Goal: Task Accomplishment & Management: Use online tool/utility

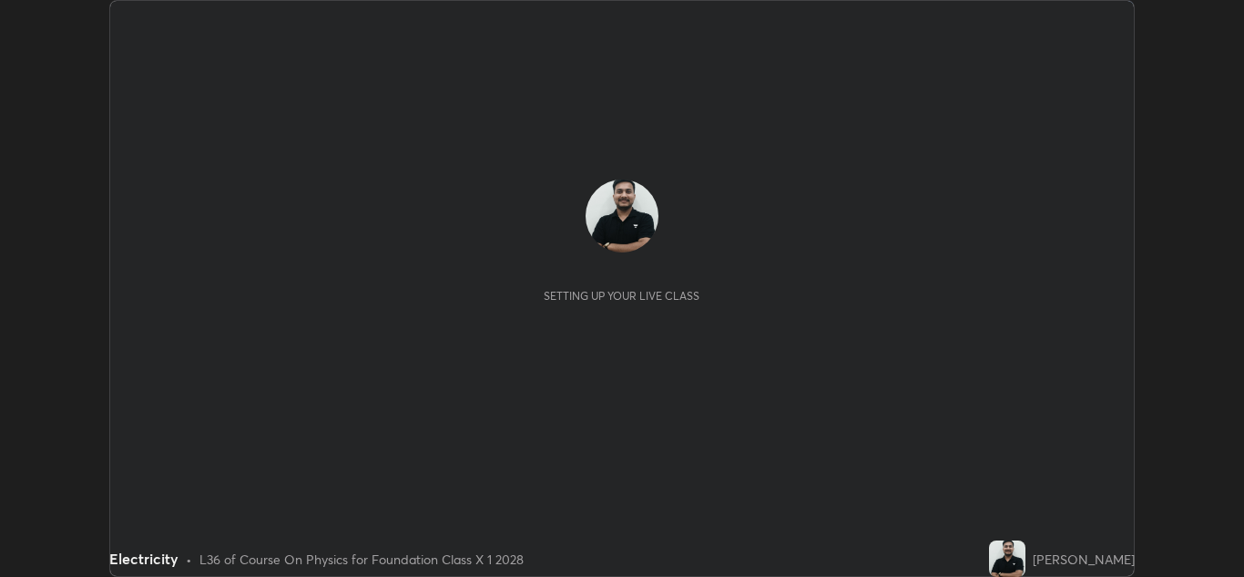
scroll to position [577, 1244]
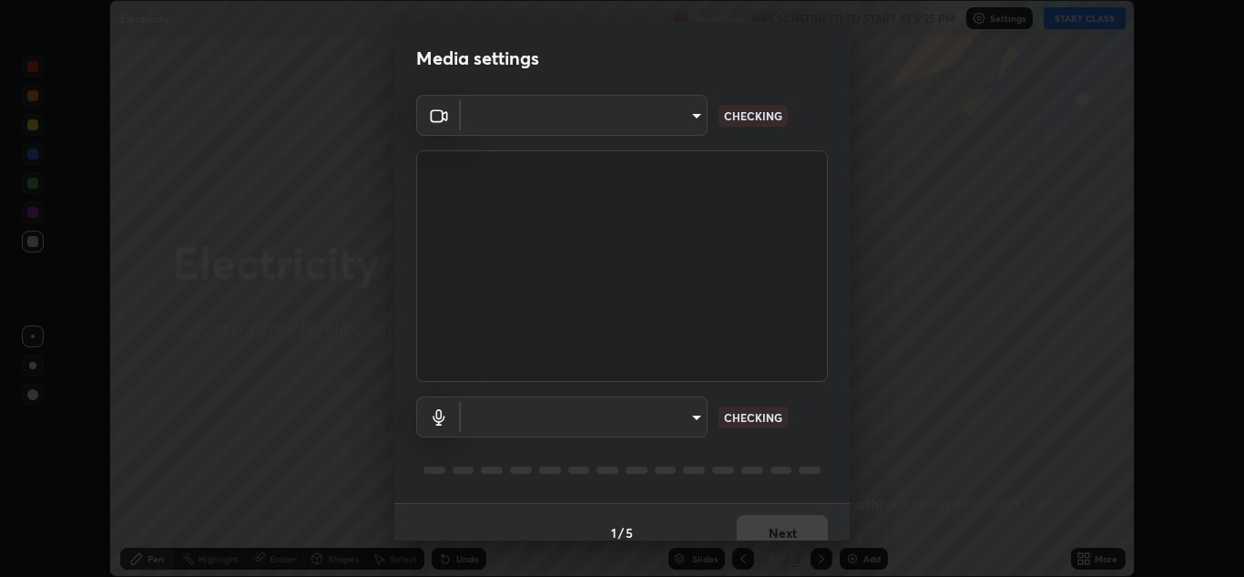
type input "a5fd4db2a2ff04be9e75800ceec395402009cfa99126b0c31c67d7c87717ec82"
type input "010278bcf6f6fe2335e46870fc527c1cf643bdd5c5f90064c40b35460970871c"
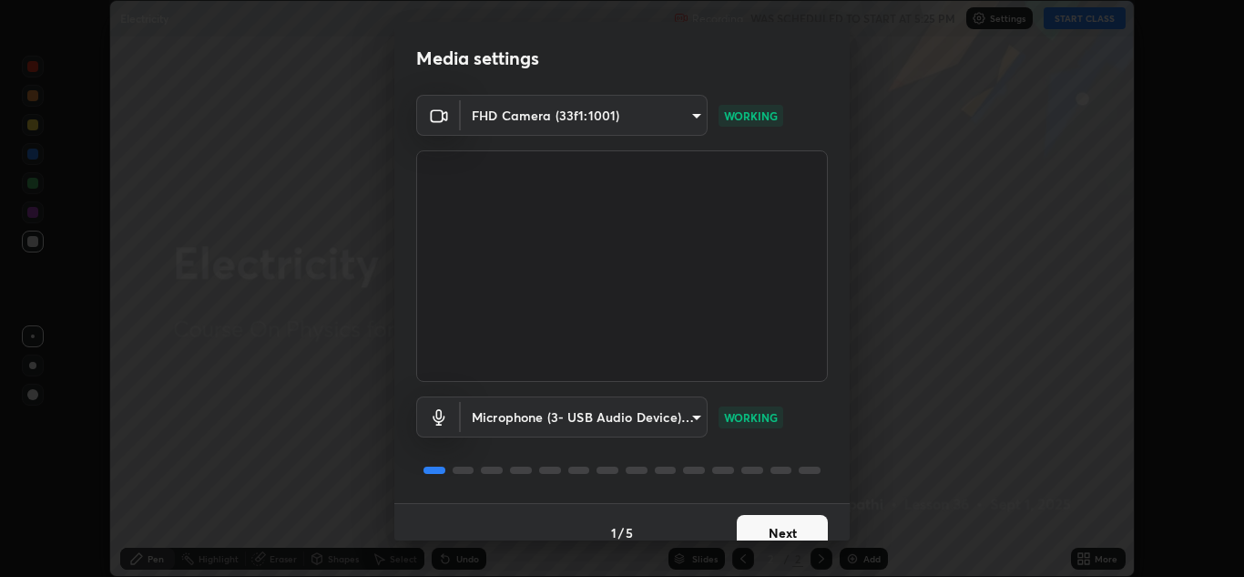
scroll to position [21, 0]
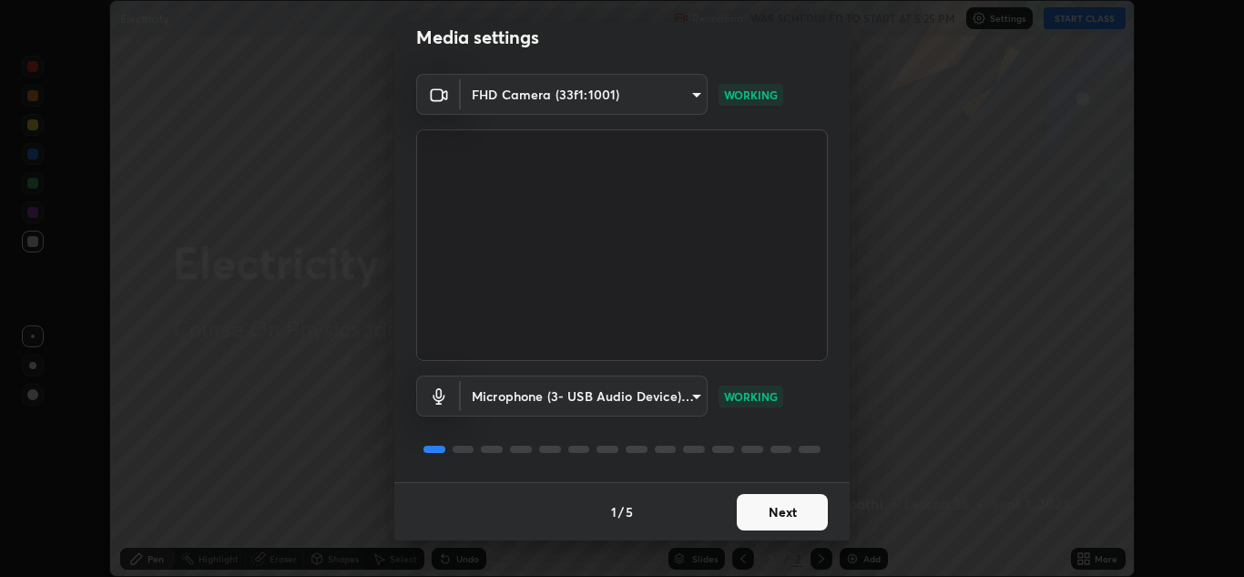
click at [763, 519] on button "Next" at bounding box center [782, 512] width 91 height 36
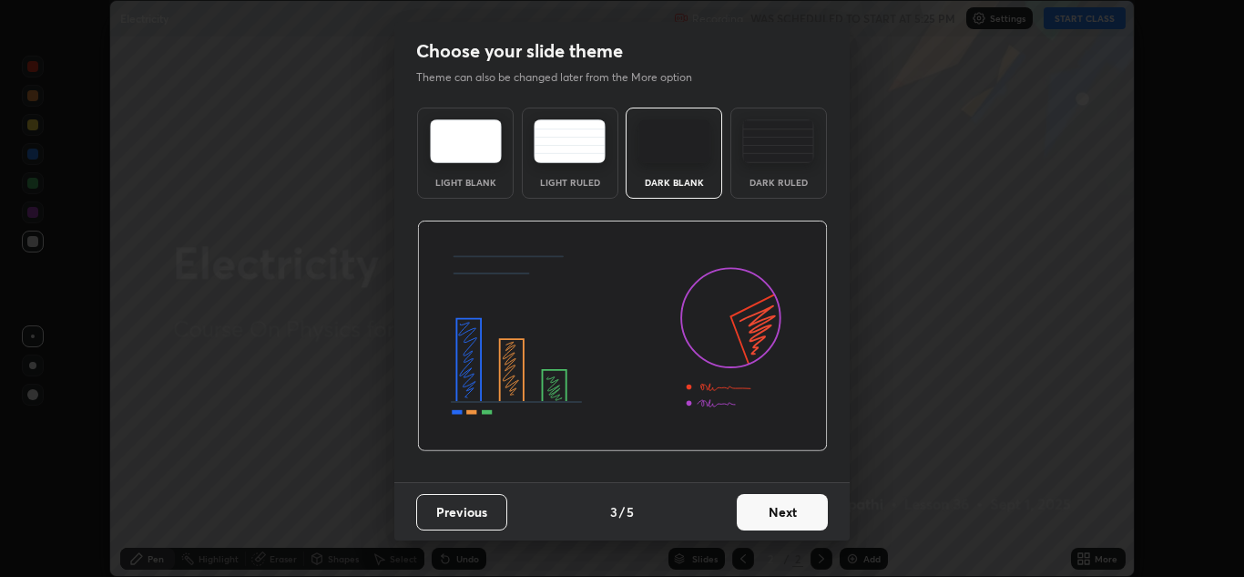
click at [771, 513] on button "Next" at bounding box center [782, 512] width 91 height 36
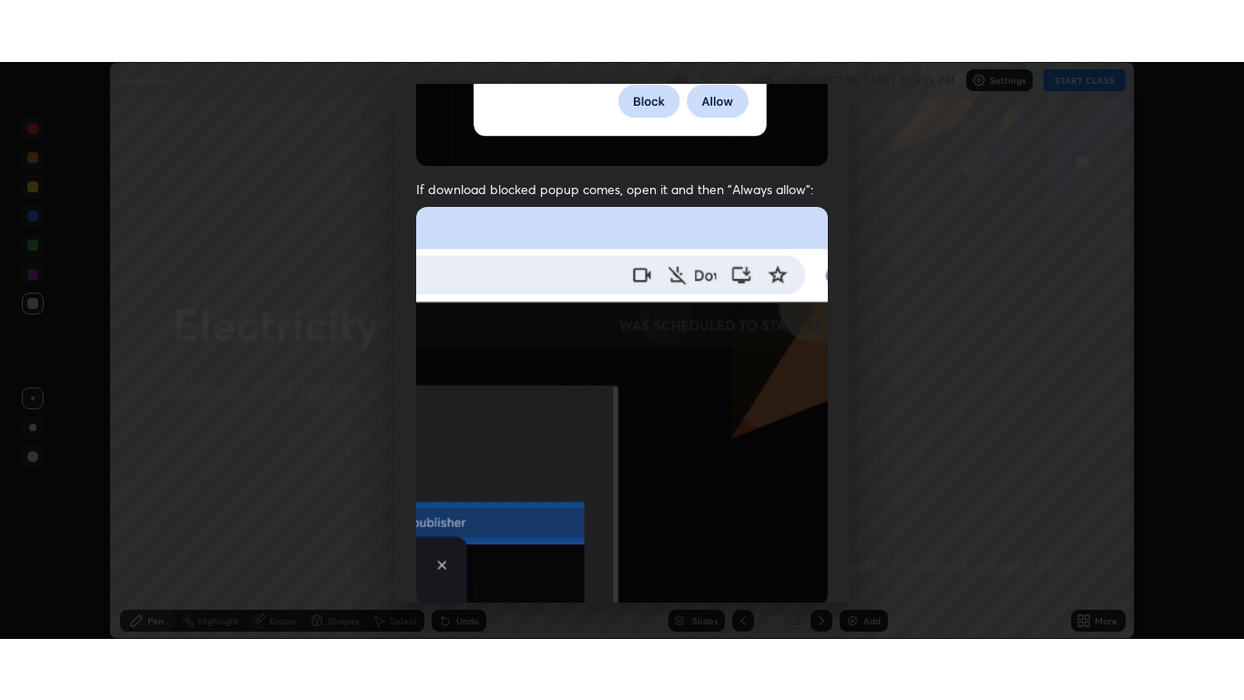
scroll to position [393, 0]
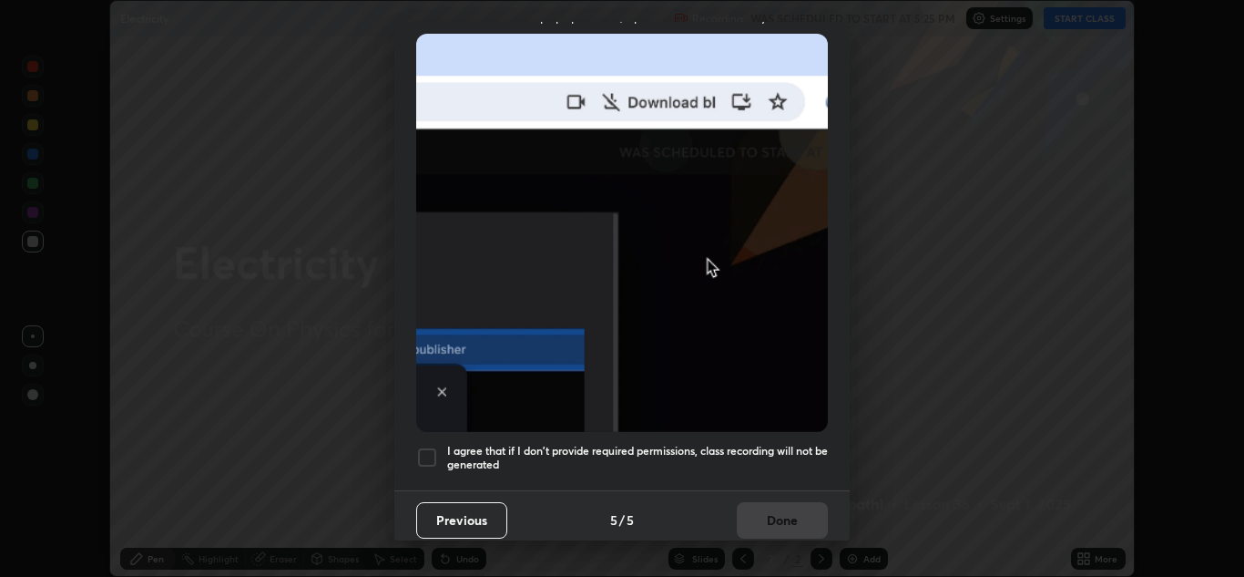
click at [419, 446] on div at bounding box center [427, 457] width 22 height 22
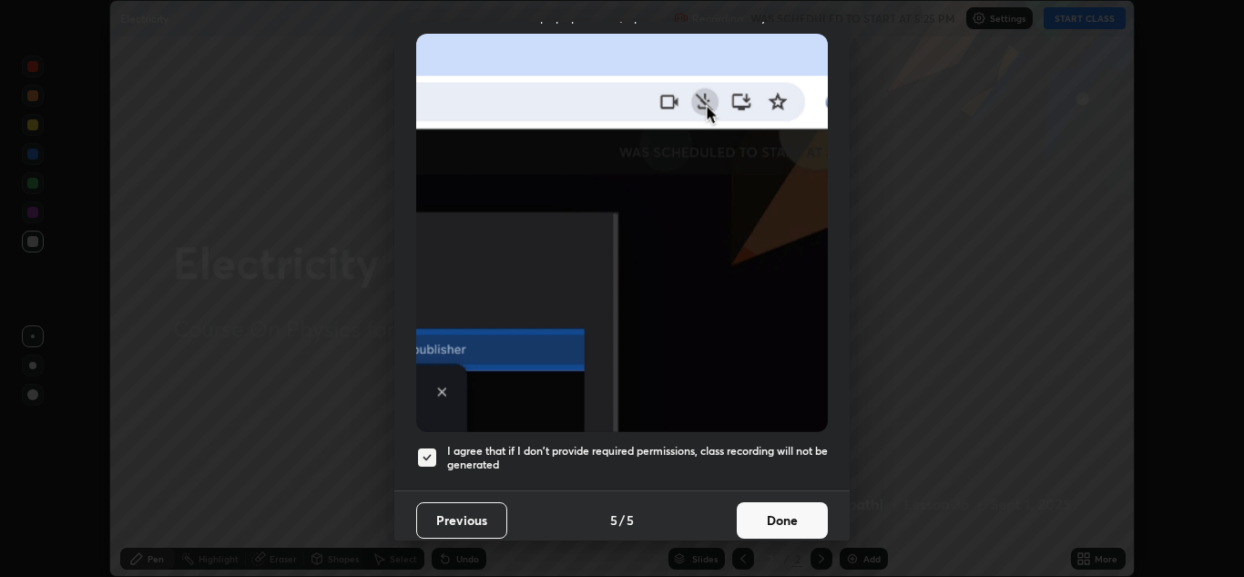
click at [779, 523] on button "Done" at bounding box center [782, 520] width 91 height 36
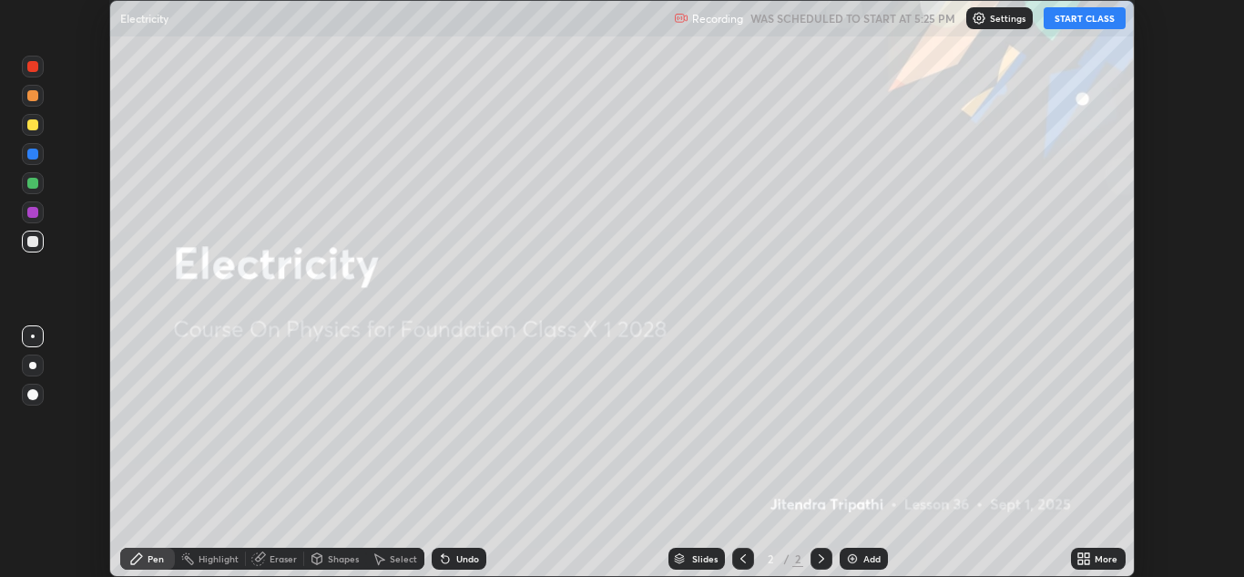
click at [1095, 18] on button "START CLASS" at bounding box center [1085, 18] width 82 height 22
click at [1078, 562] on icon at bounding box center [1080, 561] width 5 height 5
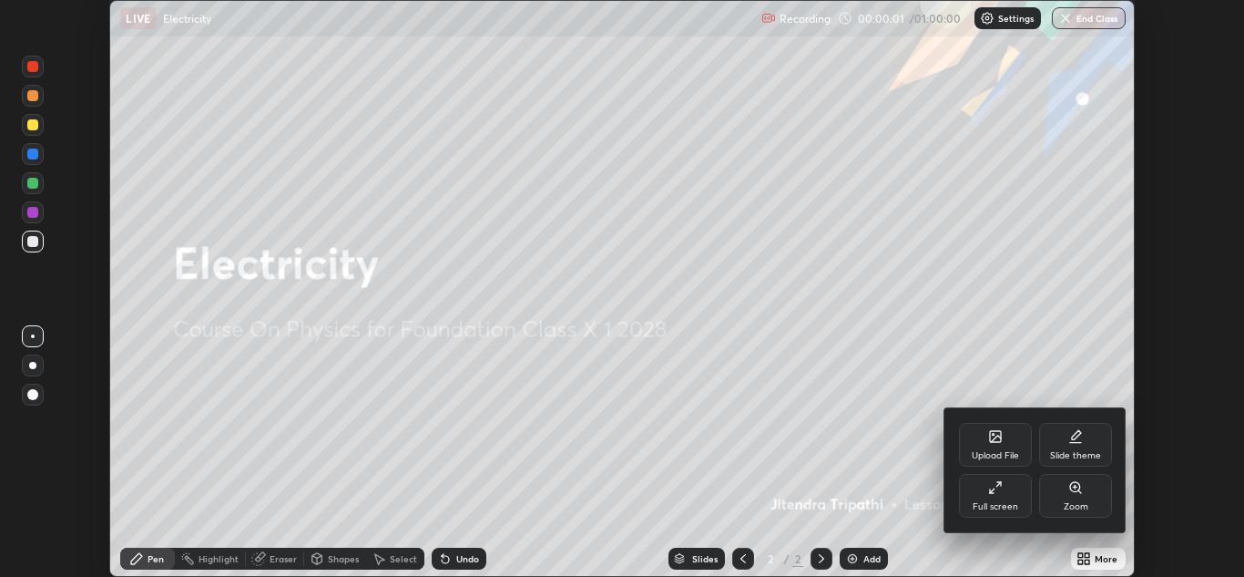
click at [1001, 493] on icon at bounding box center [995, 487] width 15 height 15
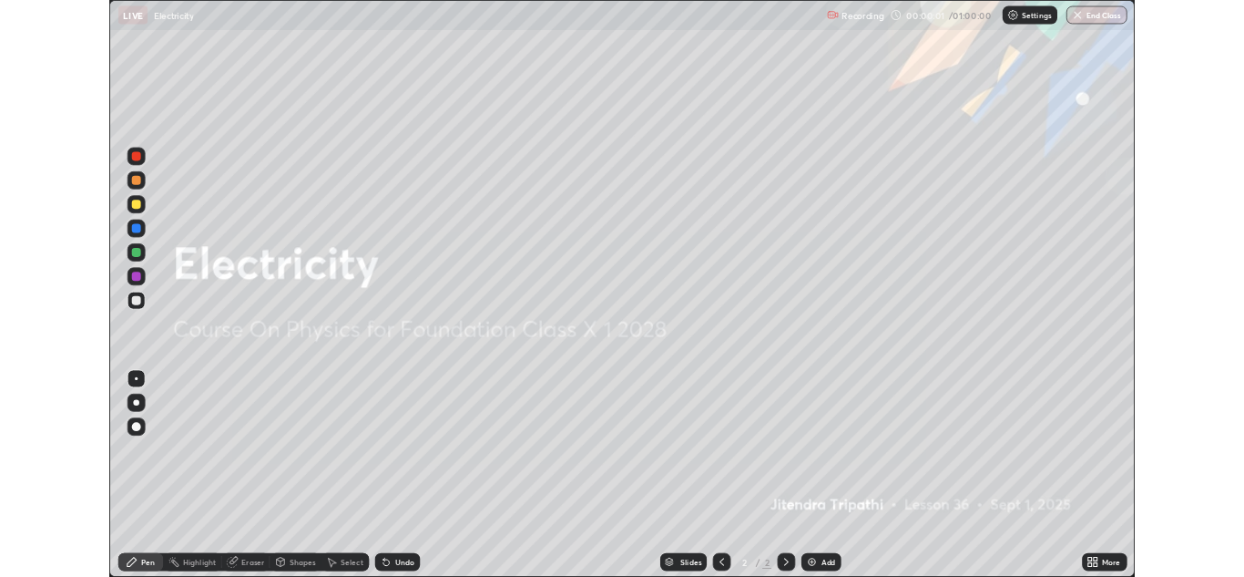
scroll to position [700, 1244]
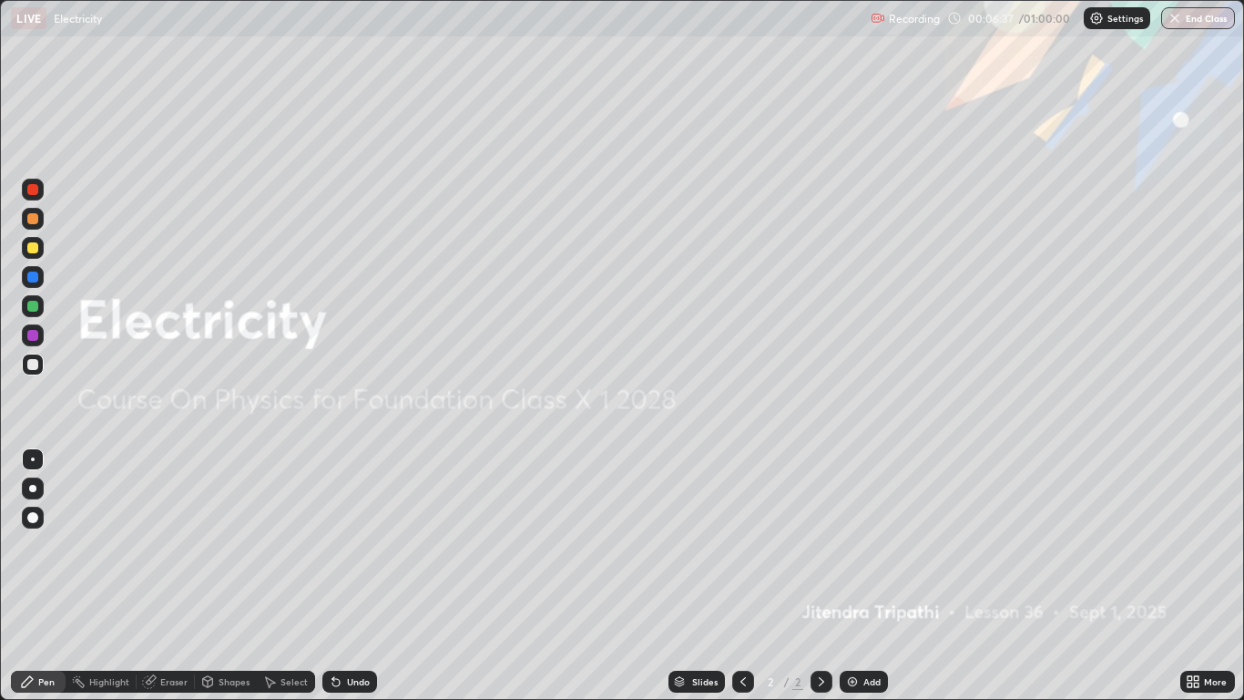
click at [884, 576] on div "Add" at bounding box center [864, 681] width 48 height 22
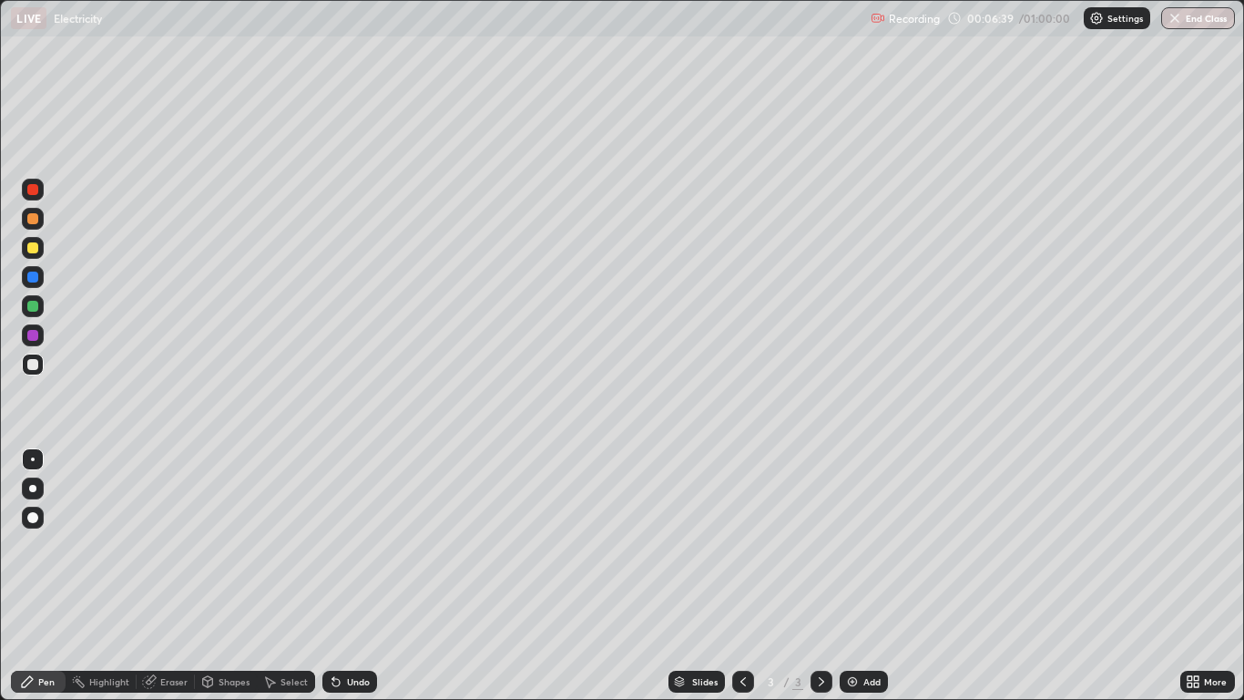
click at [30, 305] on div at bounding box center [32, 306] width 11 height 11
click at [37, 223] on div at bounding box center [33, 219] width 22 height 22
click at [34, 338] on div at bounding box center [32, 335] width 11 height 11
click at [35, 227] on div at bounding box center [33, 219] width 22 height 22
click at [31, 277] on div at bounding box center [32, 276] width 11 height 11
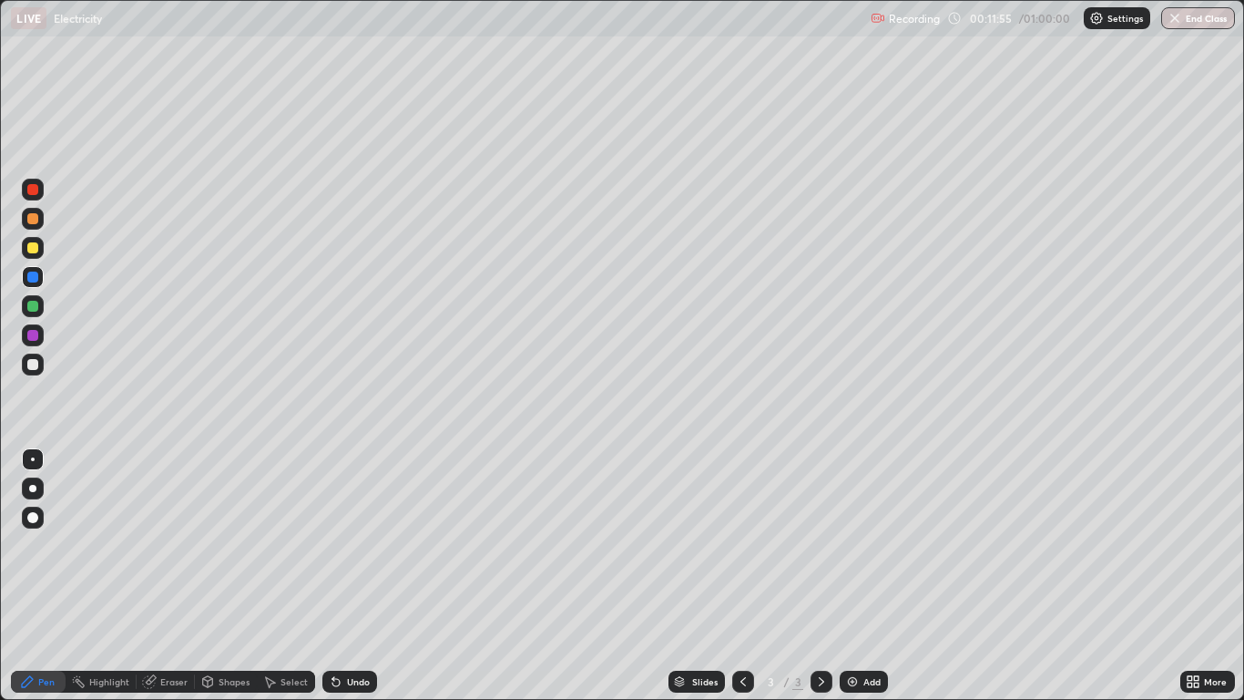
click at [877, 576] on div "Add" at bounding box center [864, 681] width 48 height 22
click at [36, 365] on div at bounding box center [32, 364] width 11 height 11
click at [31, 276] on div at bounding box center [32, 276] width 11 height 11
click at [357, 576] on div "Undo" at bounding box center [349, 681] width 55 height 22
click at [36, 309] on div at bounding box center [32, 306] width 11 height 11
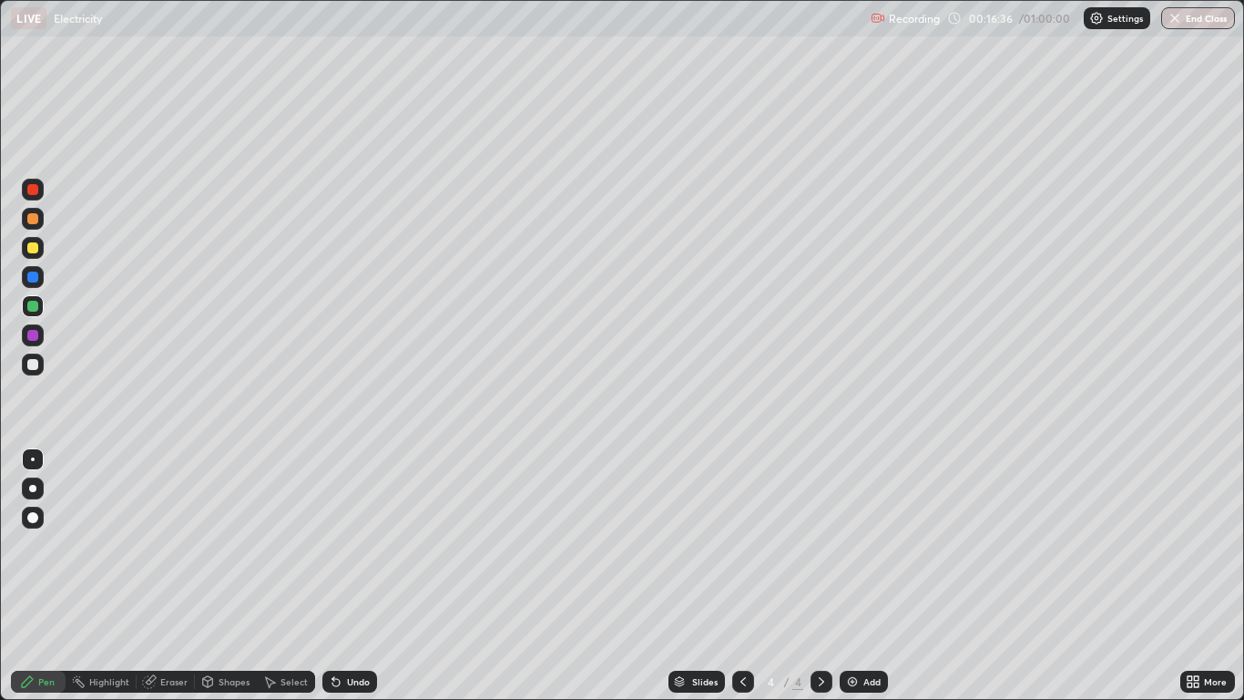
click at [43, 338] on div at bounding box center [33, 335] width 22 height 22
click at [30, 248] on div at bounding box center [32, 247] width 11 height 11
click at [853, 576] on div "Add" at bounding box center [864, 681] width 48 height 22
click at [30, 254] on div at bounding box center [33, 248] width 22 height 22
click at [31, 251] on div at bounding box center [32, 247] width 11 height 11
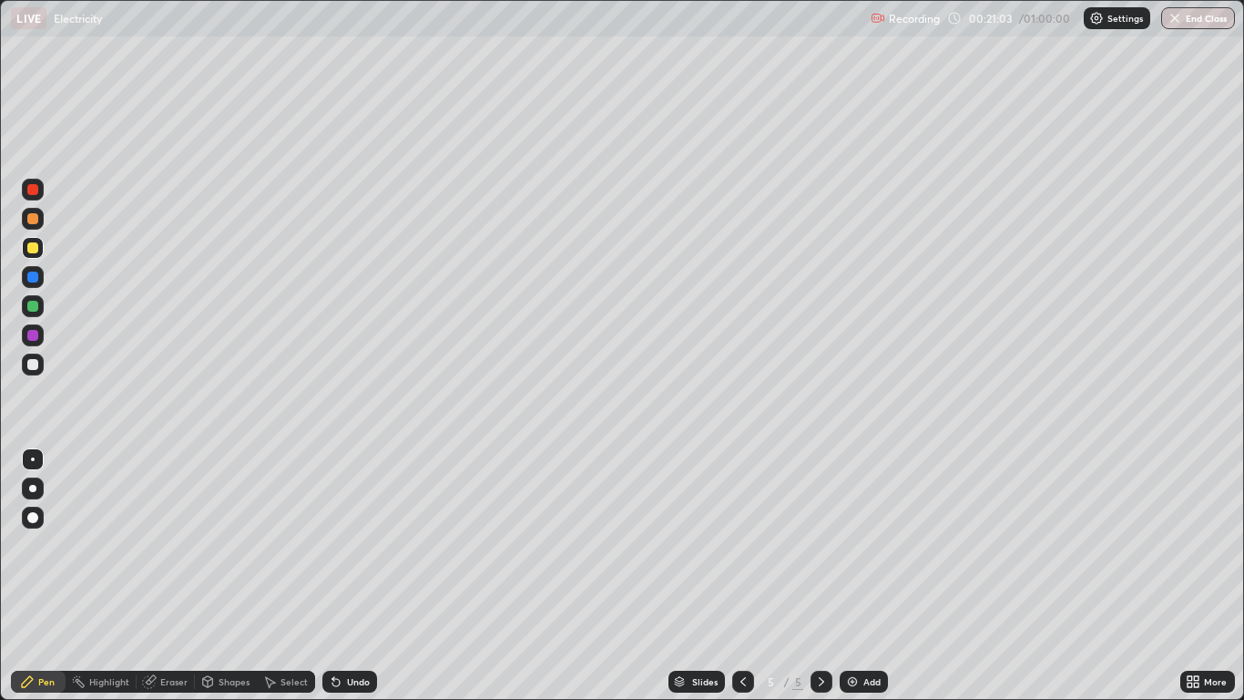
click at [35, 220] on div at bounding box center [32, 218] width 11 height 11
click at [353, 576] on div "Undo" at bounding box center [349, 681] width 55 height 22
click at [355, 576] on div "Undo" at bounding box center [358, 681] width 23 height 9
click at [358, 576] on div "Undo" at bounding box center [358, 681] width 23 height 9
click at [366, 576] on div "Undo" at bounding box center [358, 681] width 23 height 9
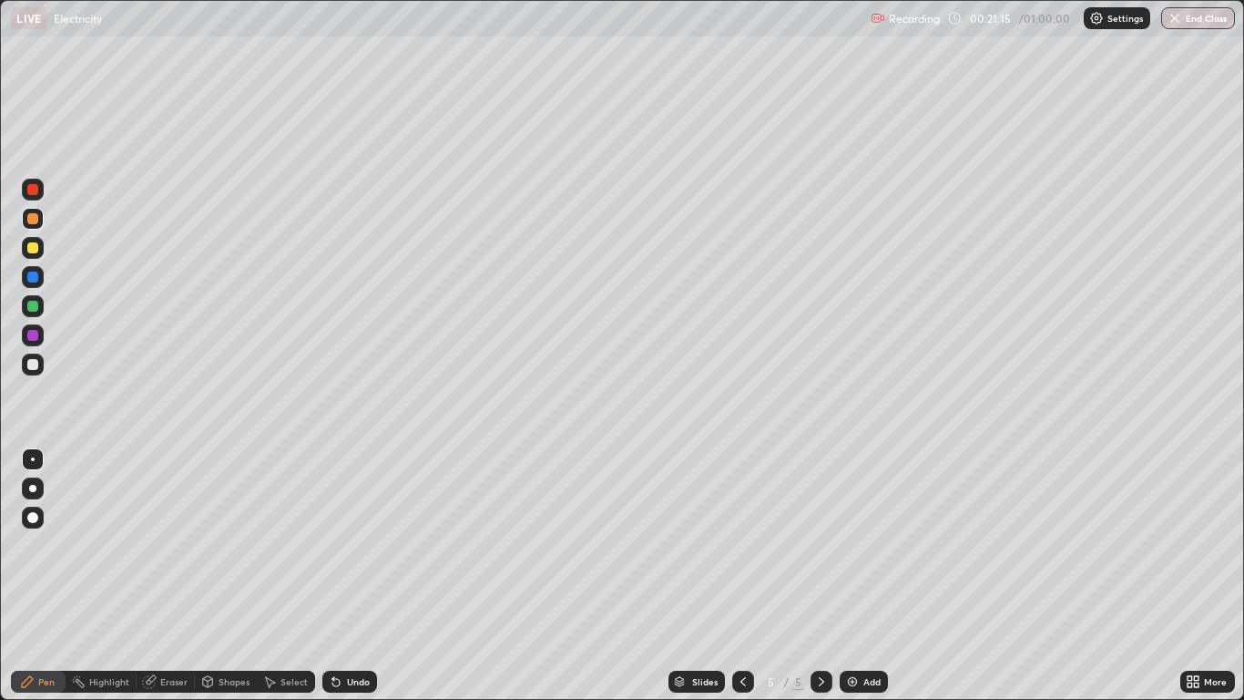
click at [31, 220] on div at bounding box center [32, 218] width 11 height 11
click at [41, 189] on div at bounding box center [33, 190] width 22 height 22
click at [33, 278] on div at bounding box center [32, 276] width 11 height 11
click at [32, 306] on div at bounding box center [32, 306] width 11 height 11
click at [37, 193] on div at bounding box center [32, 189] width 11 height 11
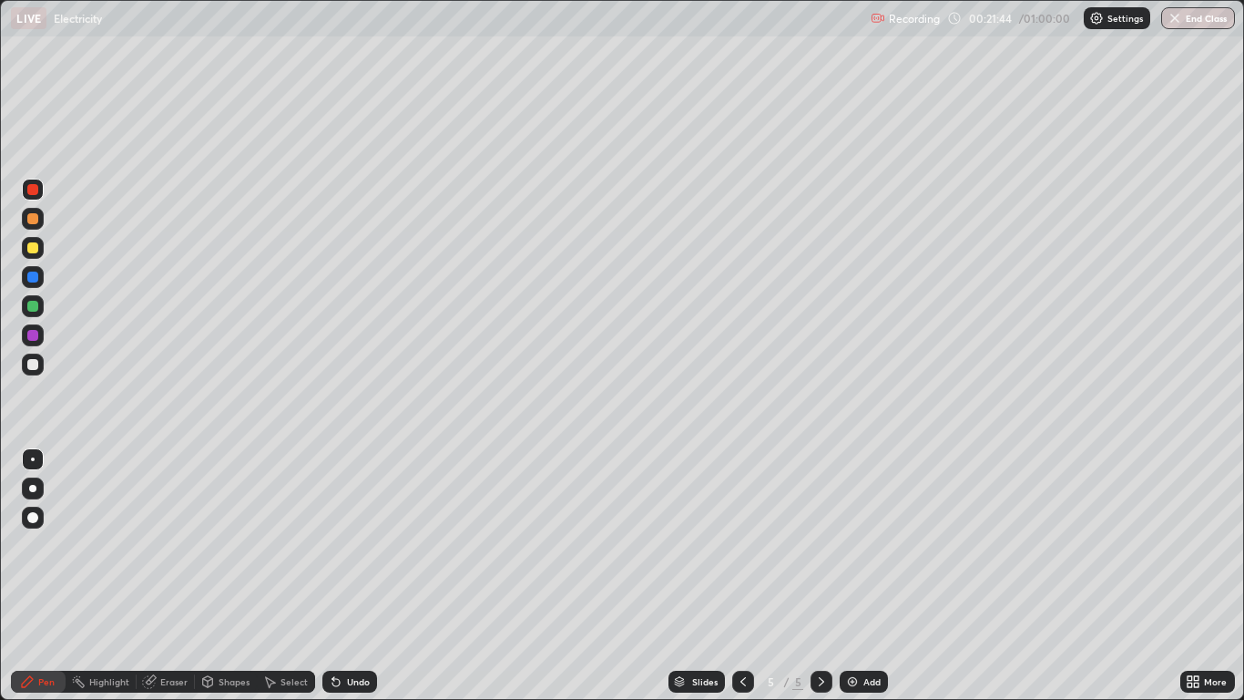
click at [29, 337] on div at bounding box center [32, 335] width 11 height 11
click at [37, 250] on div at bounding box center [32, 247] width 11 height 11
click at [32, 283] on div at bounding box center [33, 277] width 22 height 22
click at [877, 576] on div "Add" at bounding box center [871, 681] width 17 height 9
click at [35, 251] on div at bounding box center [32, 247] width 11 height 11
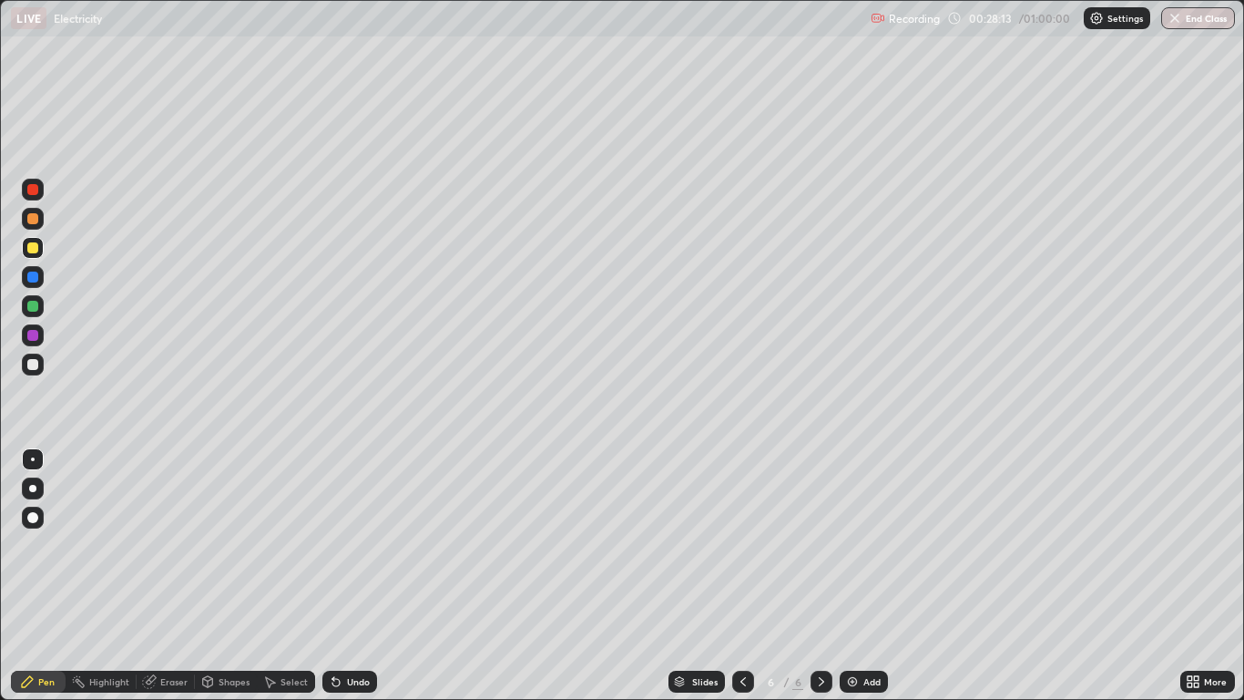
click at [35, 192] on div at bounding box center [32, 189] width 11 height 11
click at [36, 280] on div at bounding box center [32, 276] width 11 height 11
click at [36, 311] on div at bounding box center [32, 306] width 11 height 11
click at [33, 249] on div at bounding box center [32, 247] width 11 height 11
click at [363, 576] on div "Undo" at bounding box center [358, 681] width 23 height 9
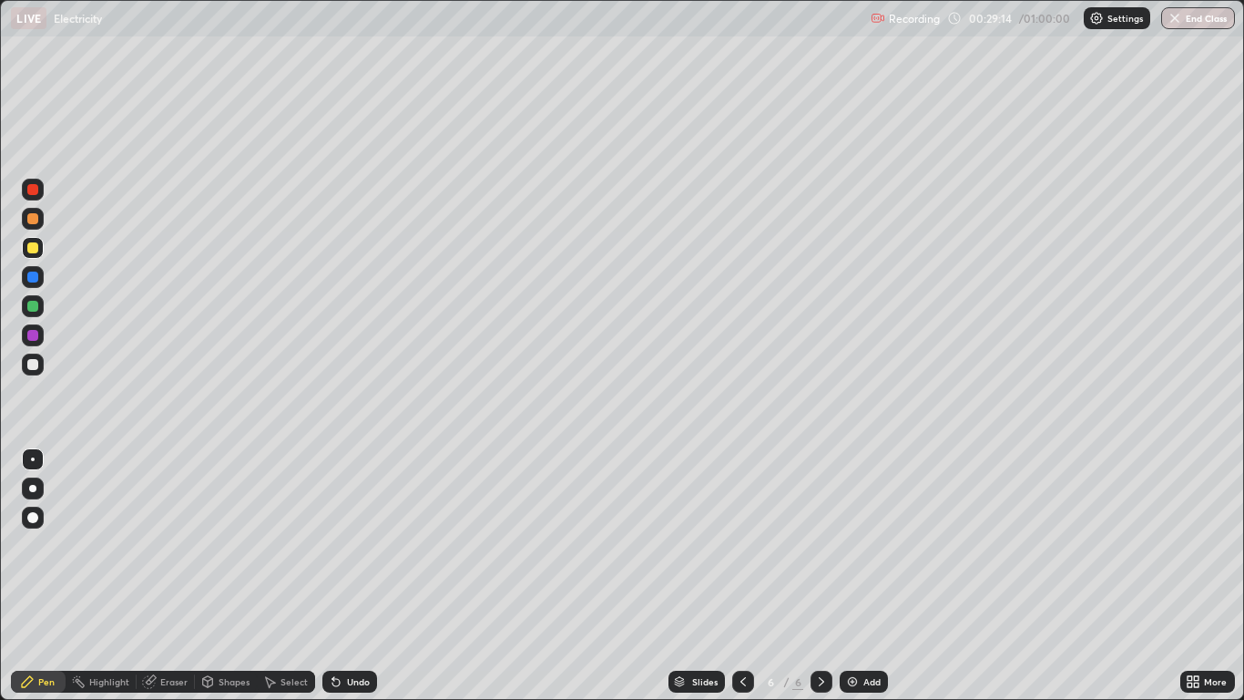
click at [237, 576] on div "Shapes" at bounding box center [234, 681] width 31 height 9
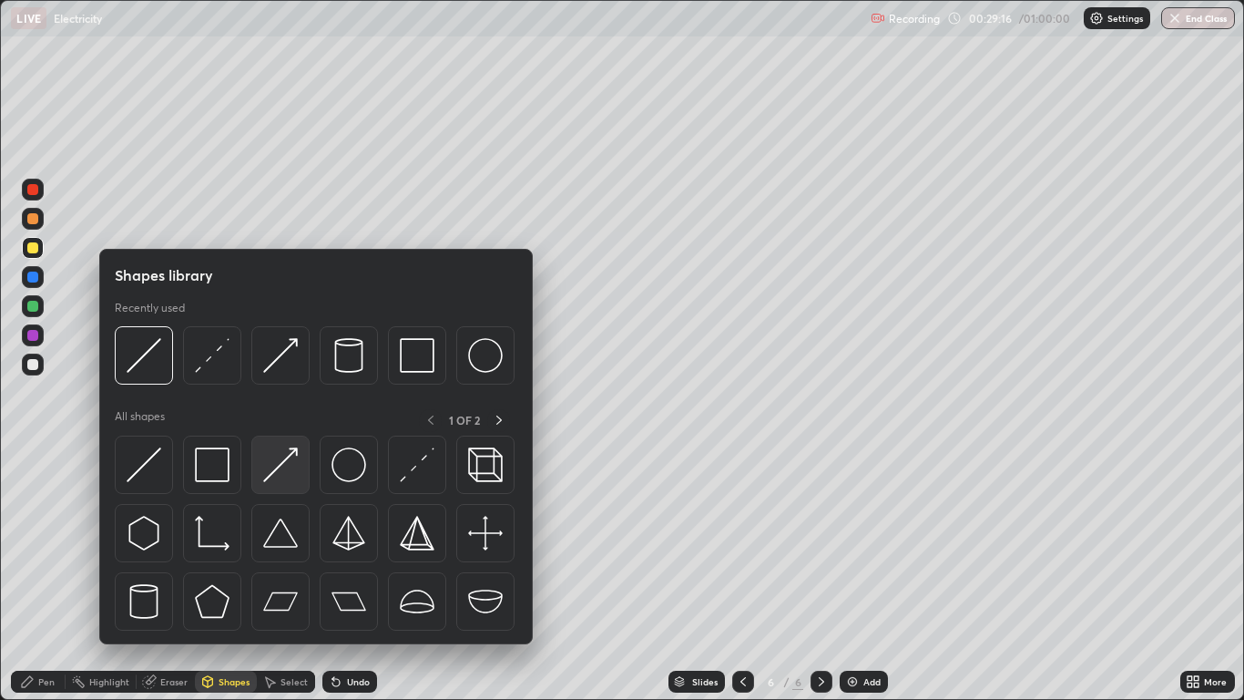
click at [288, 465] on img at bounding box center [280, 464] width 35 height 35
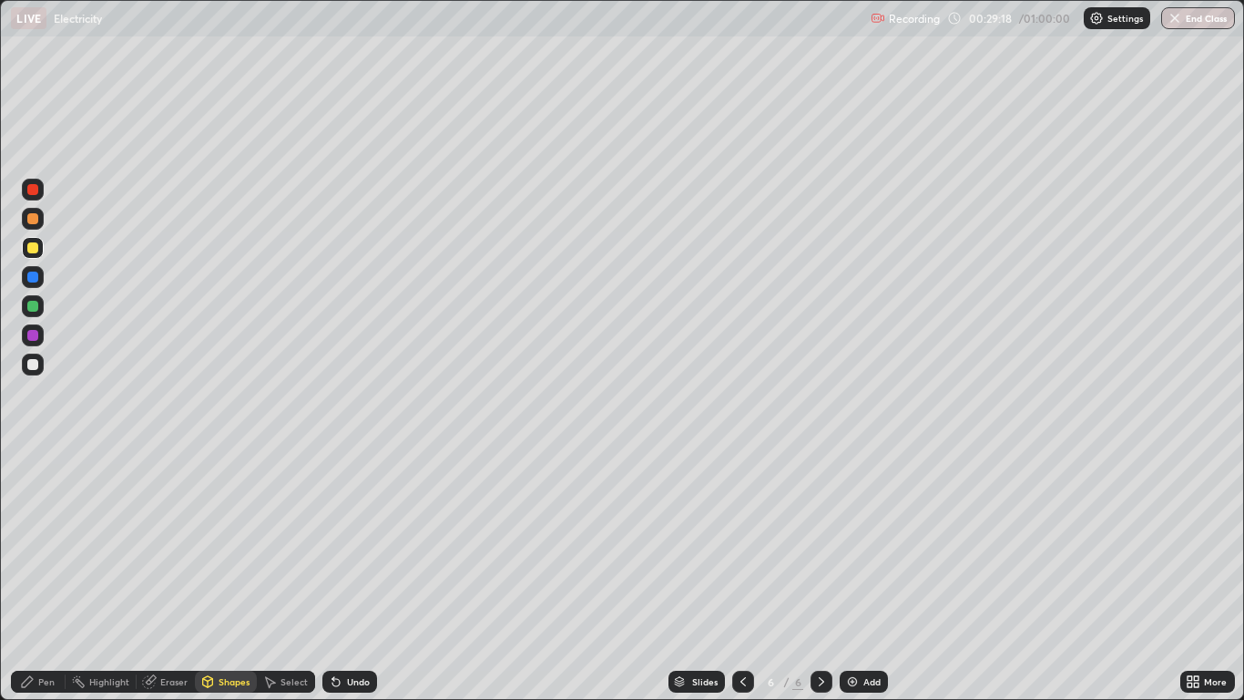
click at [56, 576] on div "Pen" at bounding box center [38, 681] width 55 height 22
click at [31, 280] on div at bounding box center [32, 276] width 11 height 11
click at [364, 576] on div "Undo" at bounding box center [358, 681] width 23 height 9
click at [365, 576] on div "Undo" at bounding box center [358, 681] width 23 height 9
click at [369, 576] on div "Undo" at bounding box center [349, 681] width 55 height 22
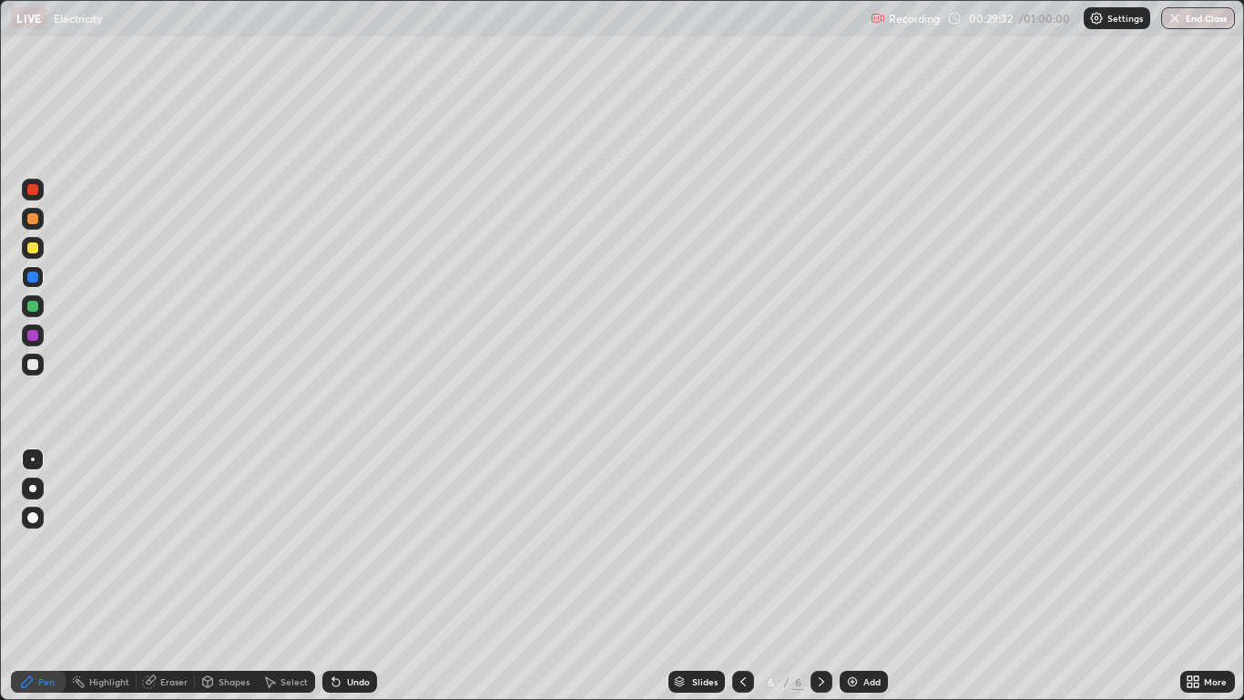
click at [363, 576] on div "Undo" at bounding box center [358, 681] width 23 height 9
click at [360, 576] on div "Undo" at bounding box center [358, 681] width 23 height 9
click at [361, 576] on div "Undo" at bounding box center [358, 681] width 23 height 9
click at [360, 576] on div "Undo" at bounding box center [358, 681] width 23 height 9
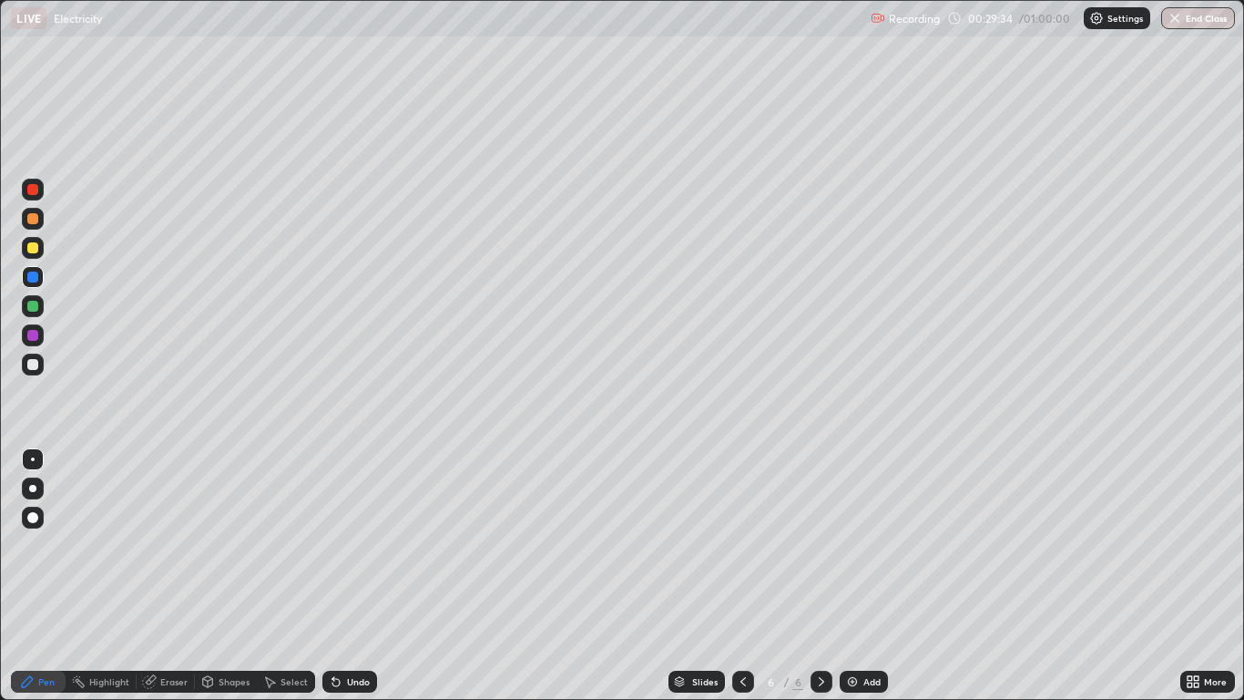
click at [361, 576] on div "Undo" at bounding box center [358, 681] width 23 height 9
click at [163, 576] on div "Eraser" at bounding box center [173, 681] width 27 height 9
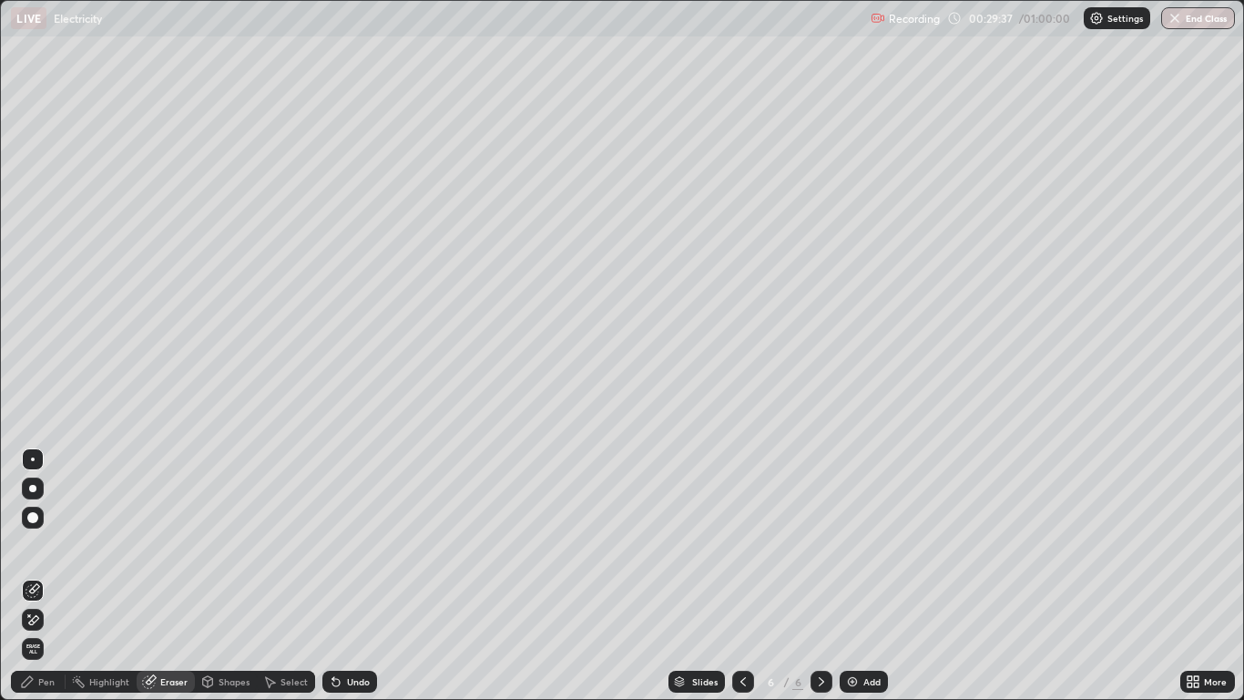
click at [223, 576] on div "Shapes" at bounding box center [234, 681] width 31 height 9
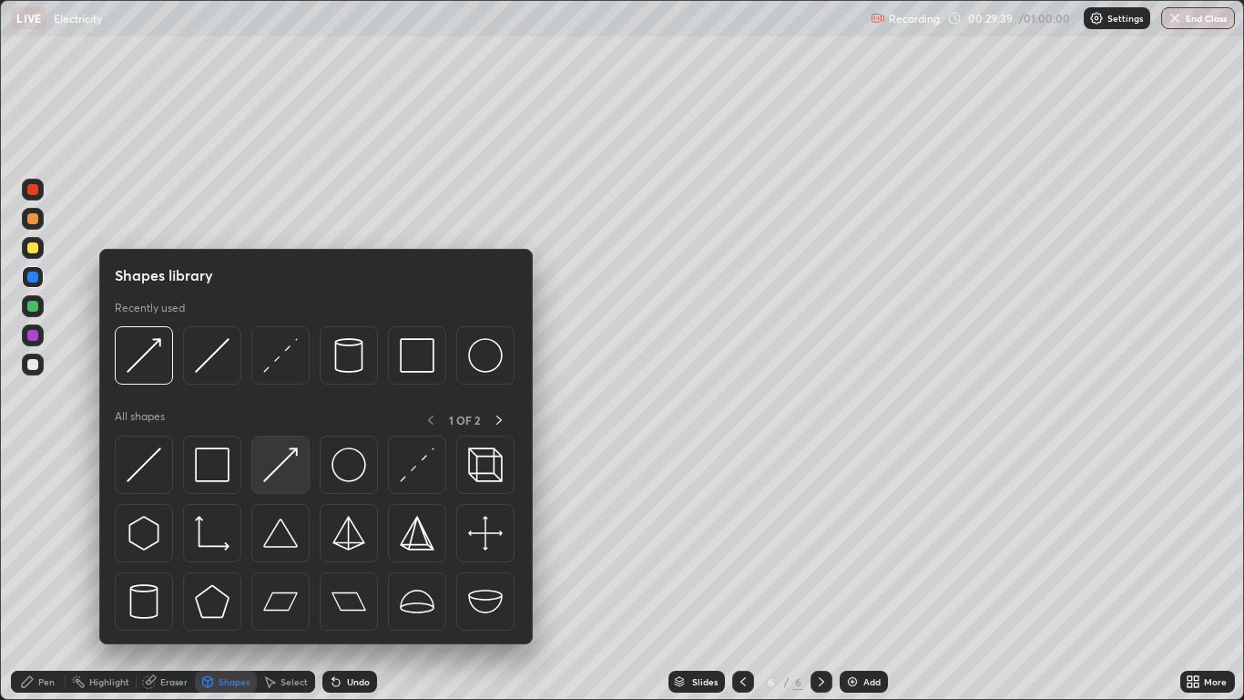
click at [278, 472] on img at bounding box center [280, 464] width 35 height 35
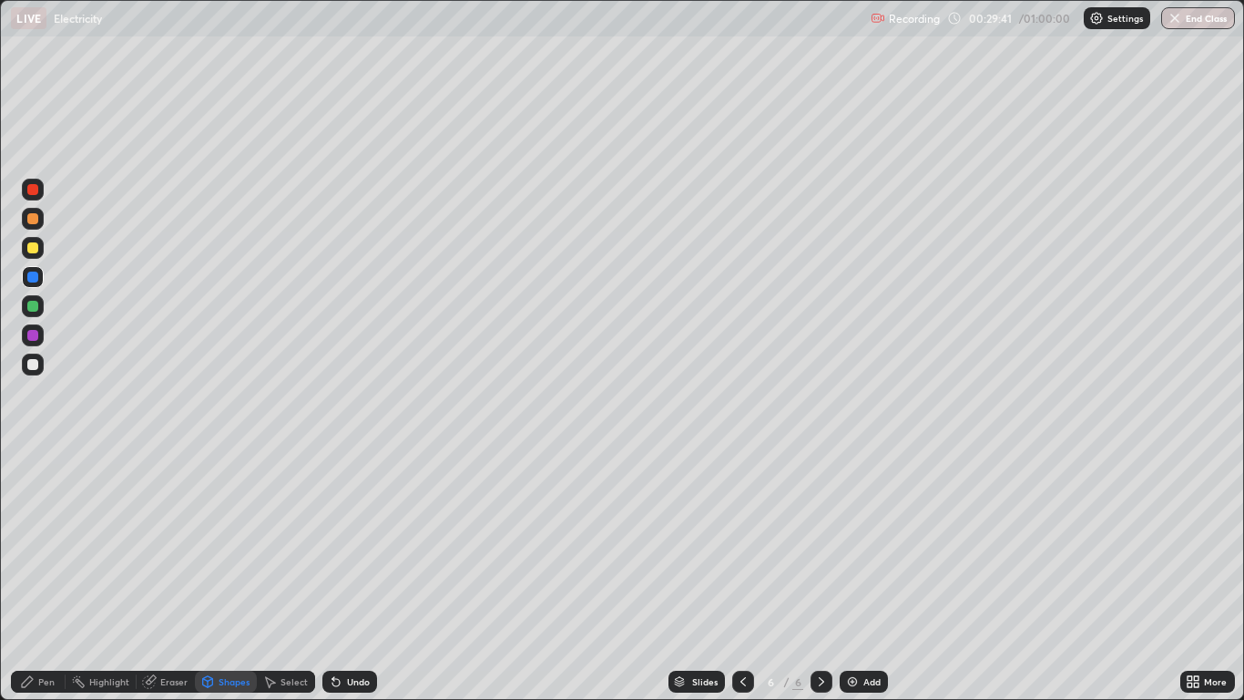
click at [56, 576] on div "Pen" at bounding box center [38, 681] width 55 height 22
click at [30, 339] on div at bounding box center [32, 335] width 11 height 11
click at [352, 576] on div "Undo" at bounding box center [358, 681] width 23 height 9
click at [341, 576] on div "Undo" at bounding box center [349, 681] width 55 height 22
click at [30, 246] on div at bounding box center [32, 247] width 11 height 11
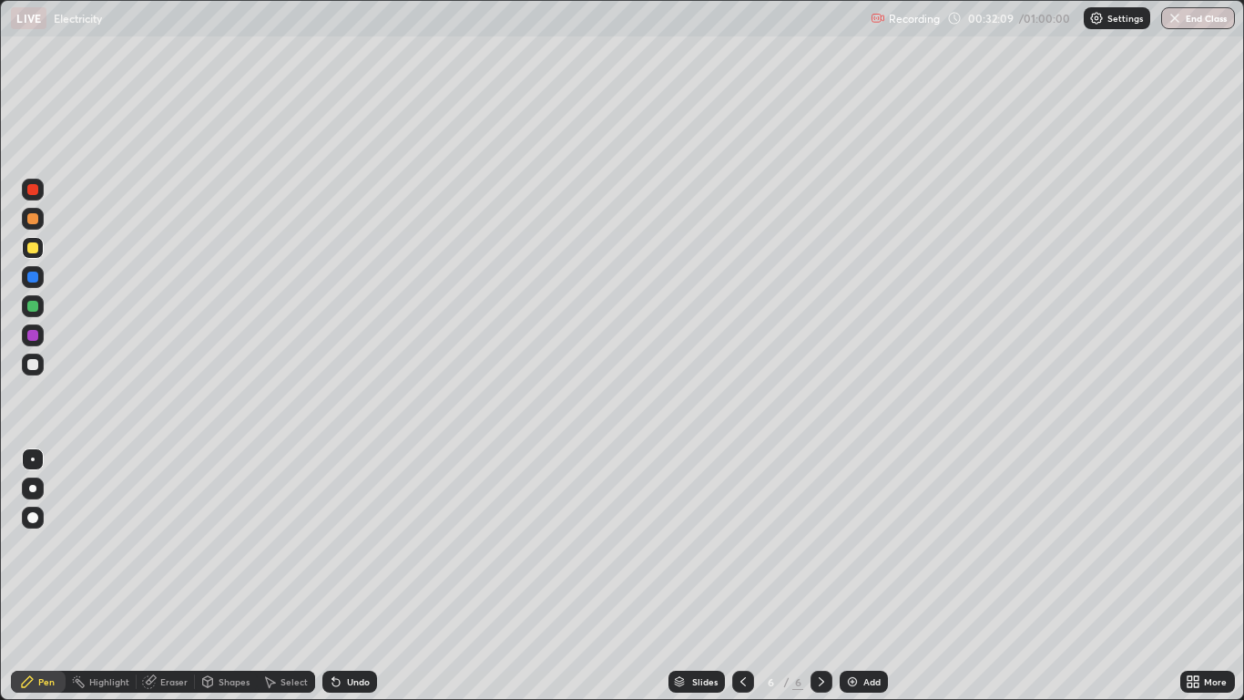
click at [865, 576] on div "Add" at bounding box center [871, 681] width 17 height 9
click at [36, 278] on div at bounding box center [32, 276] width 11 height 11
click at [36, 308] on div at bounding box center [32, 306] width 11 height 11
click at [37, 365] on div at bounding box center [32, 364] width 11 height 11
click at [23, 275] on div at bounding box center [33, 277] width 22 height 22
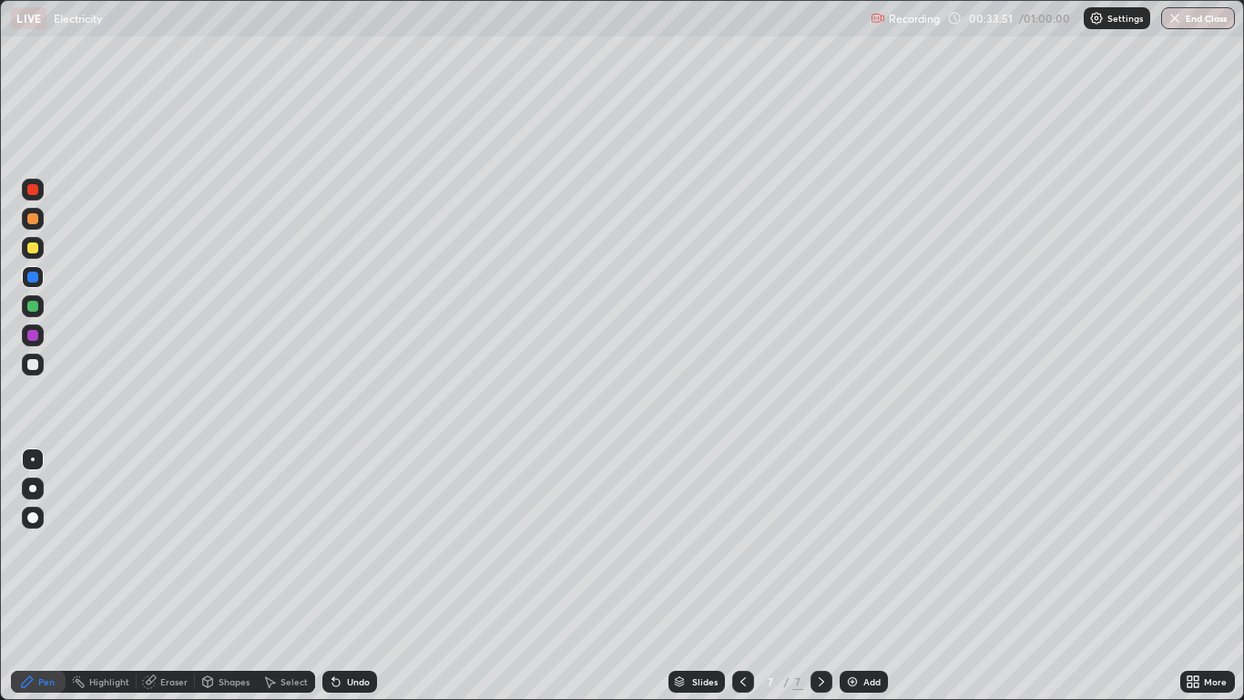
click at [366, 576] on div "Undo" at bounding box center [358, 681] width 23 height 9
click at [363, 576] on div "Undo" at bounding box center [358, 681] width 23 height 9
click at [360, 576] on div "Undo" at bounding box center [358, 681] width 23 height 9
click at [36, 296] on div at bounding box center [33, 306] width 22 height 22
click at [35, 251] on div at bounding box center [32, 247] width 11 height 11
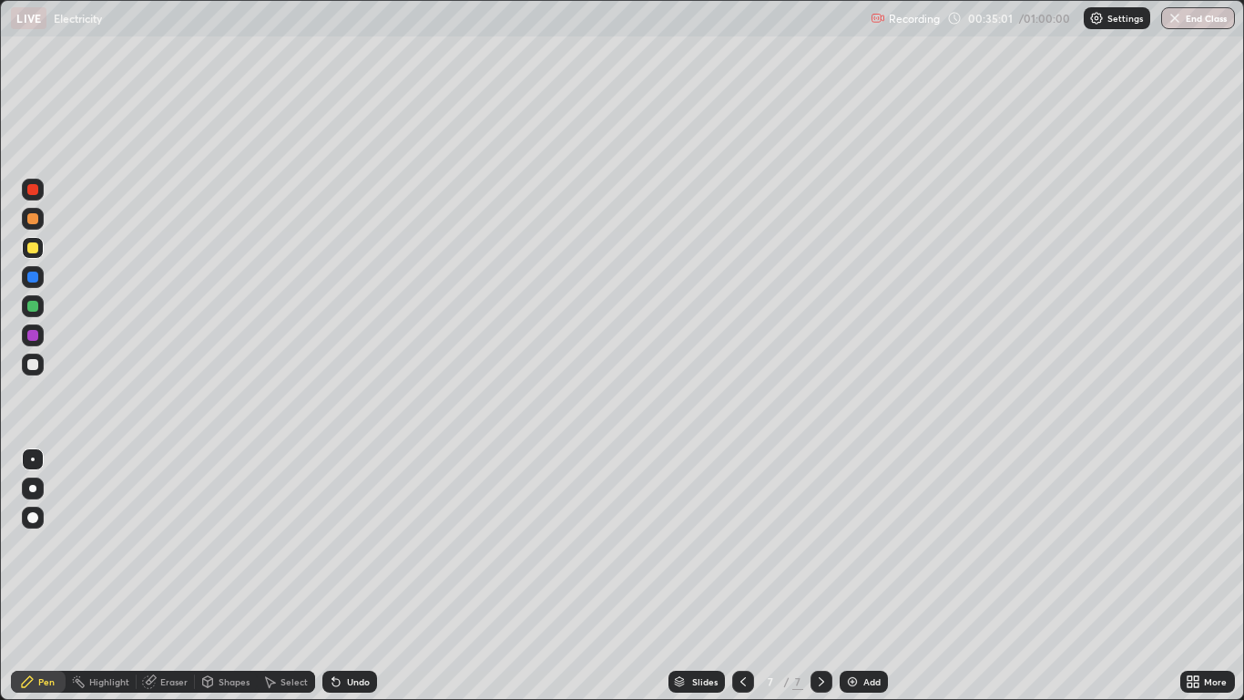
click at [355, 576] on div "Undo" at bounding box center [358, 681] width 23 height 9
click at [354, 576] on div "Undo" at bounding box center [358, 681] width 23 height 9
click at [357, 576] on div "Undo" at bounding box center [358, 681] width 23 height 9
click at [36, 365] on div at bounding box center [32, 364] width 11 height 11
click at [41, 196] on div at bounding box center [33, 190] width 22 height 22
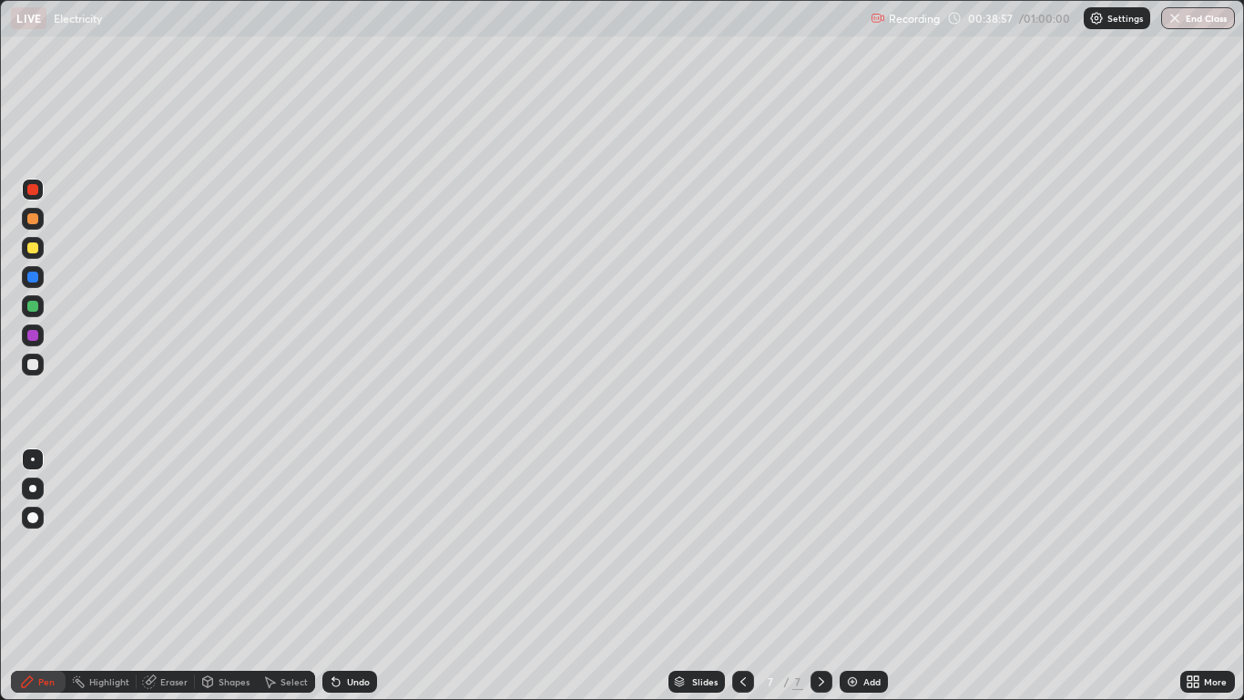
click at [170, 576] on div "Eraser" at bounding box center [173, 681] width 27 height 9
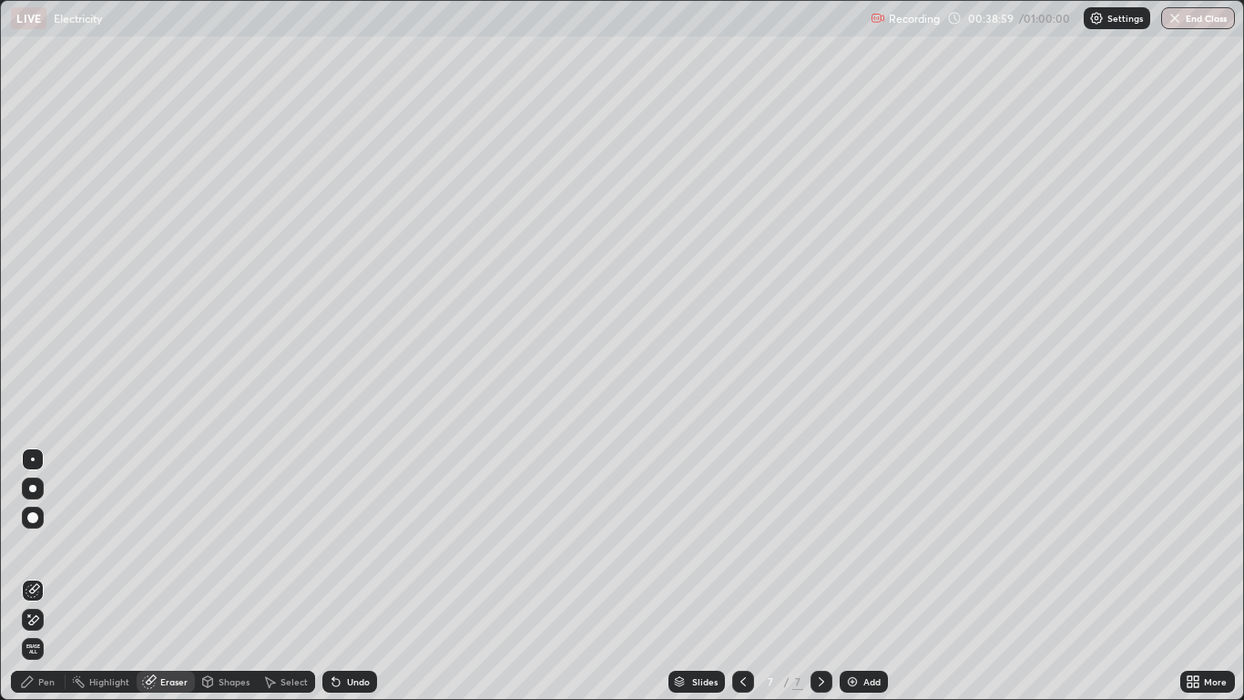
click at [36, 576] on icon at bounding box center [33, 619] width 15 height 15
click at [349, 576] on div "Undo" at bounding box center [358, 681] width 23 height 9
click at [52, 576] on div "Pen" at bounding box center [46, 681] width 16 height 9
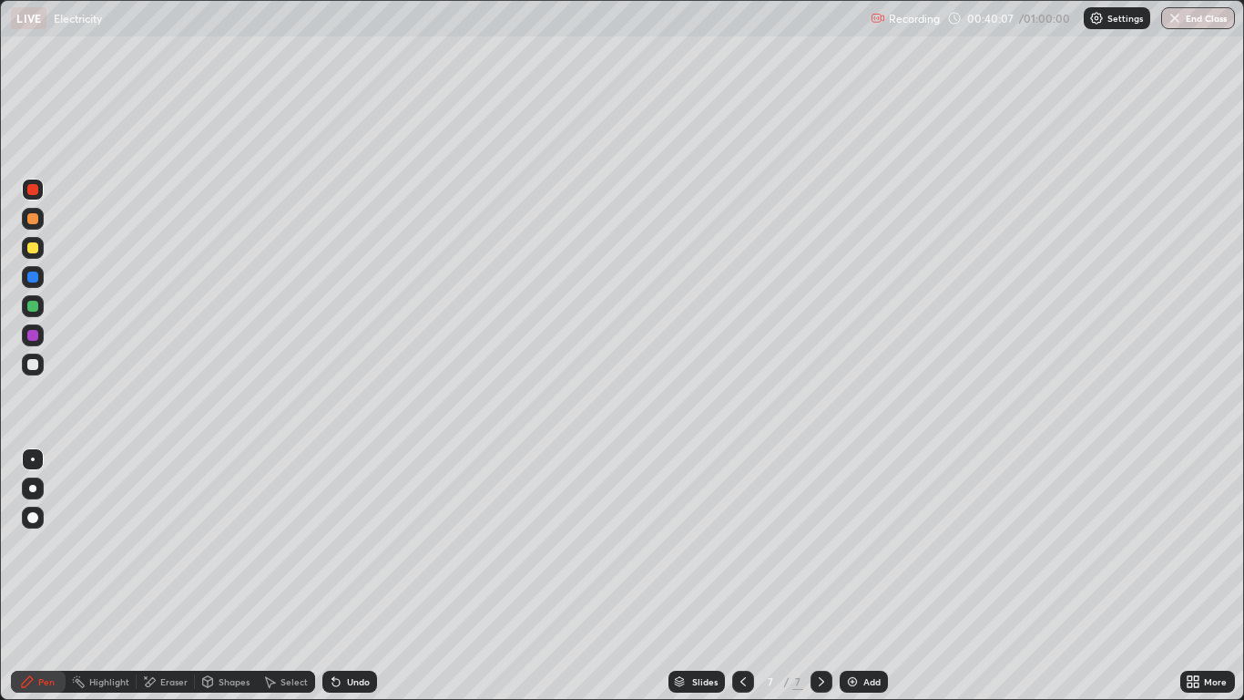
click at [37, 189] on div at bounding box center [32, 189] width 11 height 11
click at [877, 576] on div "Add" at bounding box center [871, 681] width 17 height 9
click at [35, 220] on div at bounding box center [32, 218] width 11 height 11
click at [29, 250] on div at bounding box center [32, 247] width 11 height 11
click at [352, 576] on div "Undo" at bounding box center [358, 681] width 23 height 9
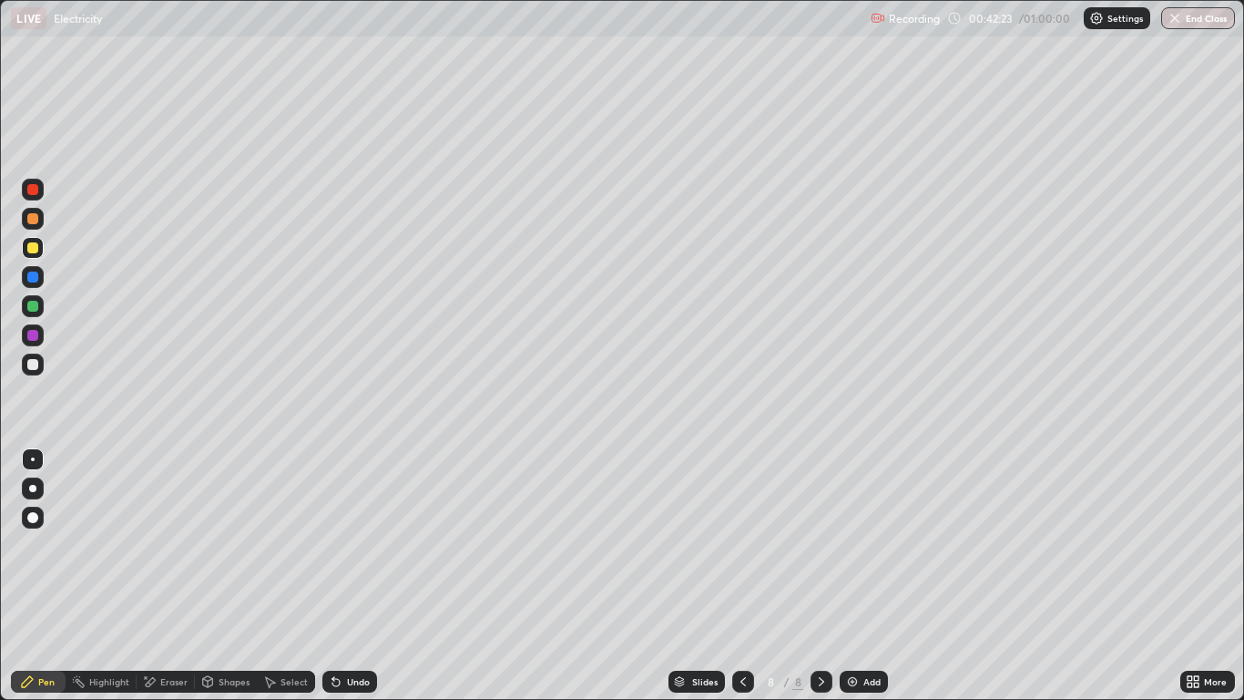
click at [33, 279] on div at bounding box center [32, 276] width 11 height 11
click at [167, 576] on div "Eraser" at bounding box center [166, 681] width 58 height 22
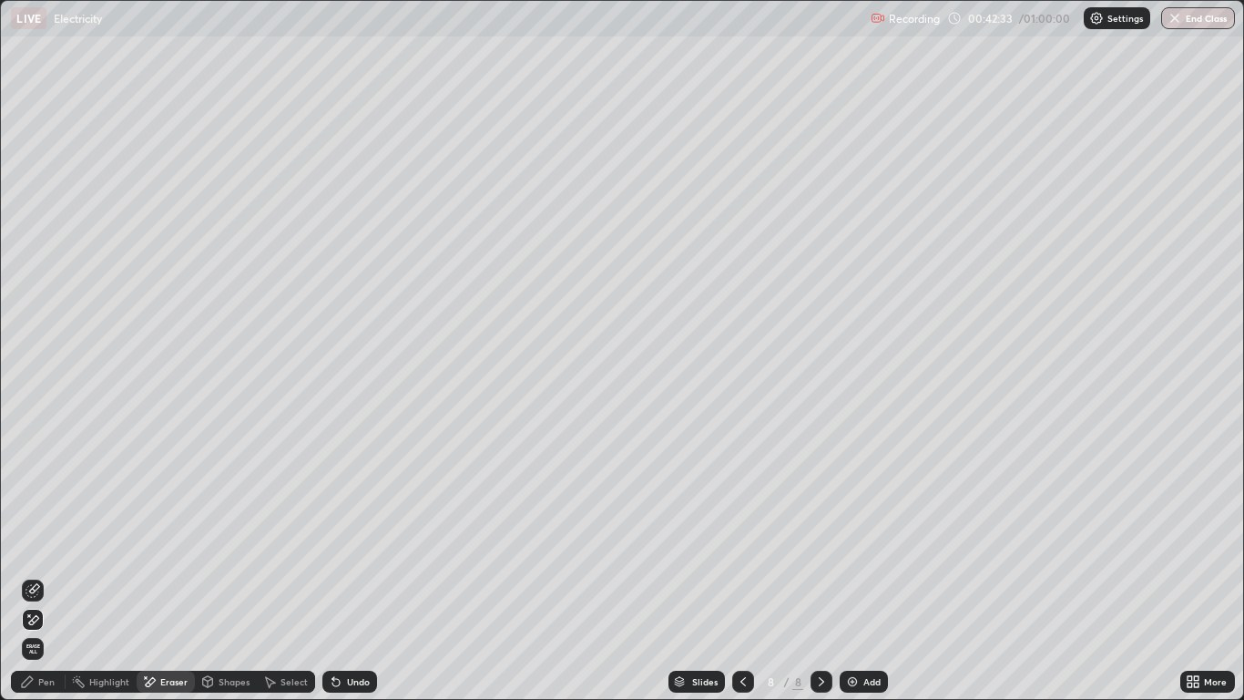
click at [36, 576] on icon at bounding box center [33, 619] width 15 height 15
click at [60, 576] on div "Pen" at bounding box center [38, 681] width 55 height 22
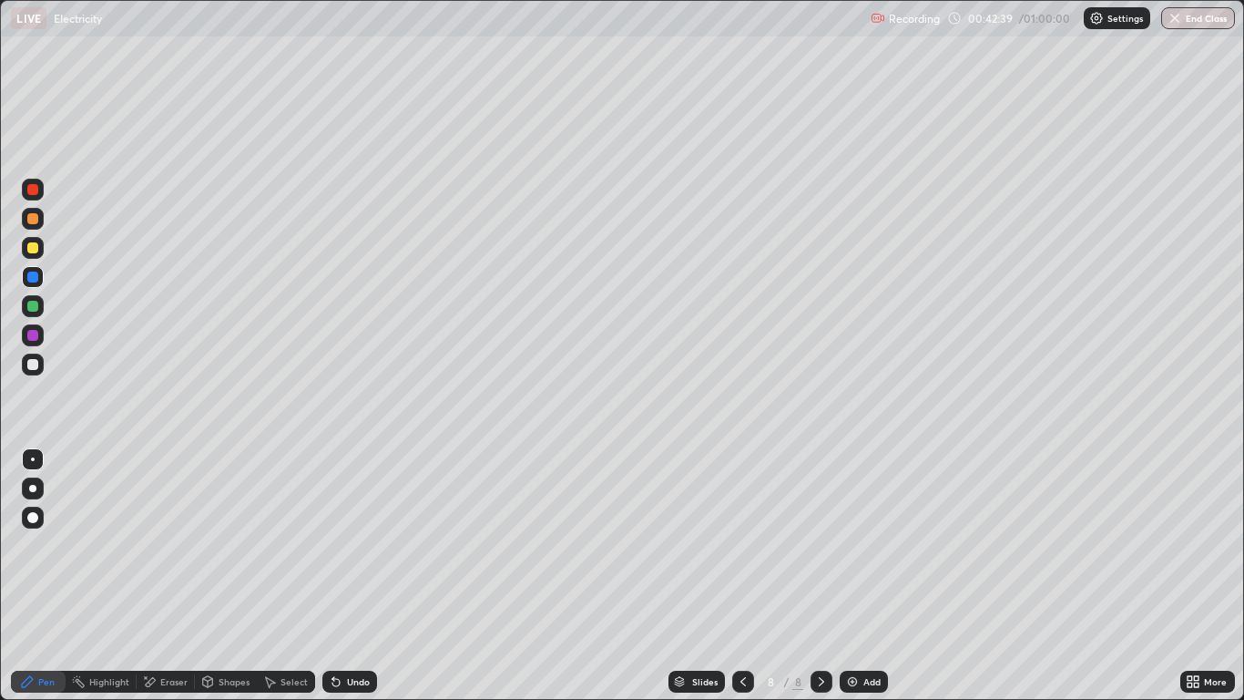
click at [41, 246] on div at bounding box center [33, 248] width 22 height 22
click at [37, 337] on div at bounding box center [32, 335] width 11 height 11
click at [36, 309] on div at bounding box center [32, 306] width 11 height 11
click at [36, 365] on div at bounding box center [32, 364] width 11 height 11
click at [160, 576] on div "Eraser" at bounding box center [173, 681] width 27 height 9
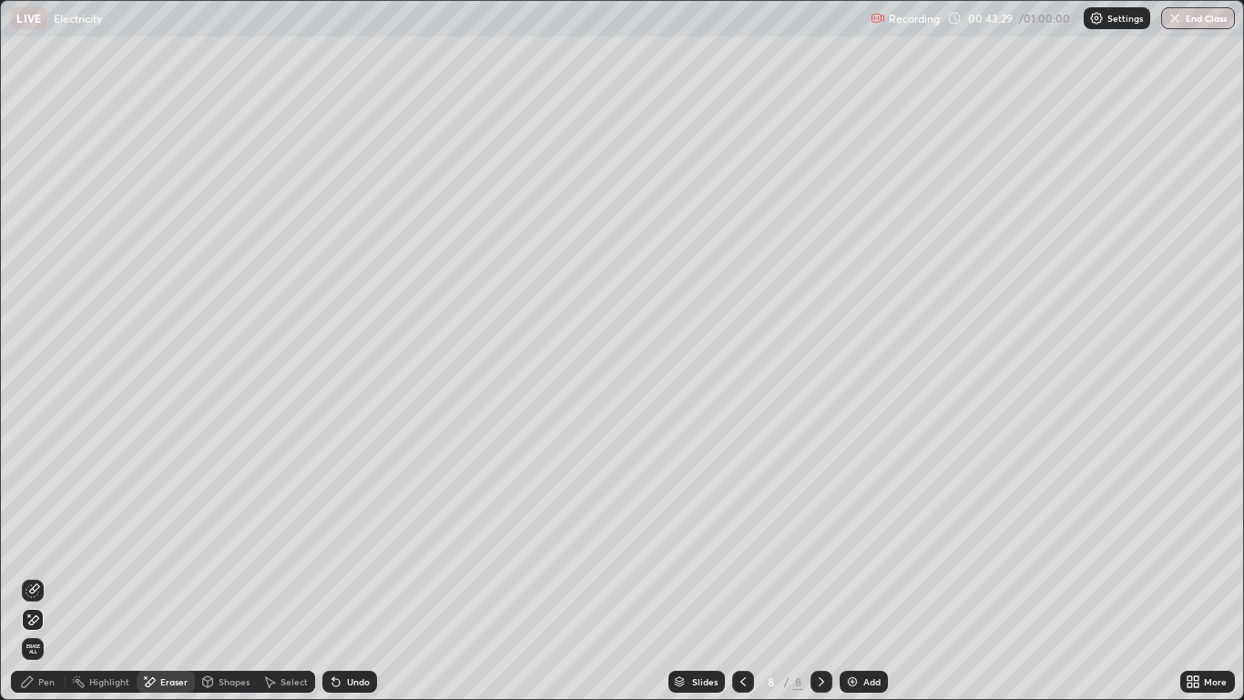
click at [37, 576] on icon at bounding box center [34, 588] width 10 height 9
click at [56, 576] on div "Pen" at bounding box center [38, 681] width 55 height 22
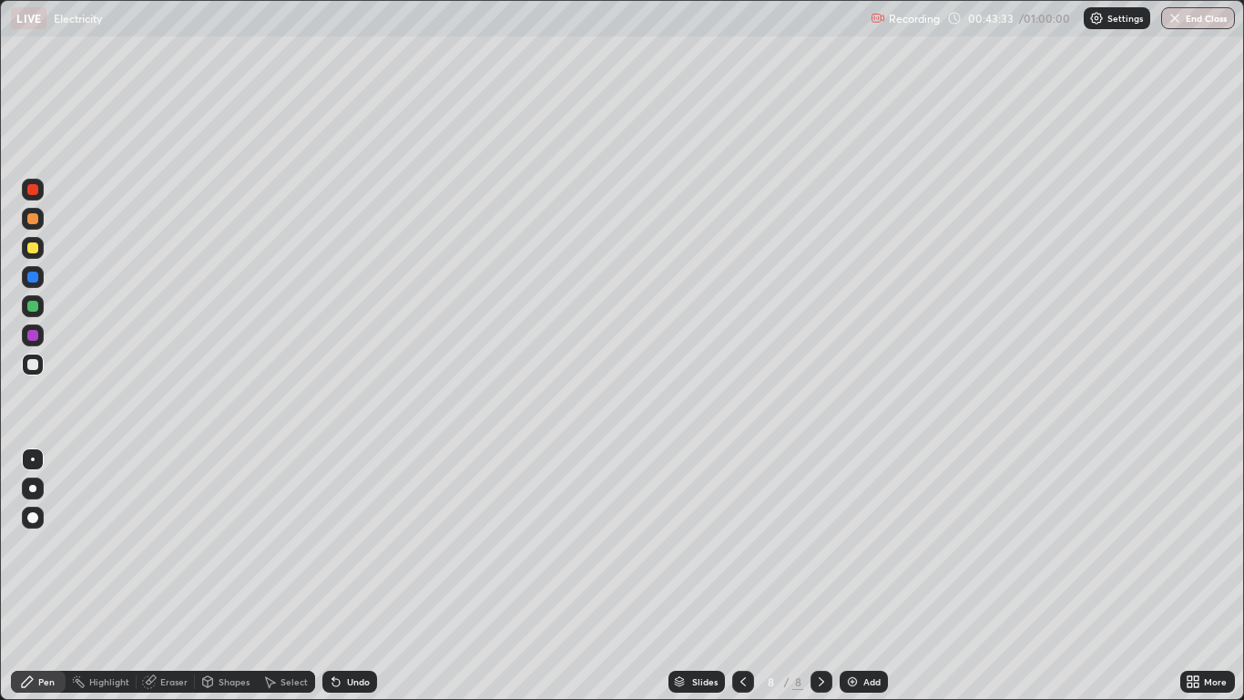
click at [34, 364] on div at bounding box center [32, 364] width 11 height 11
click at [356, 576] on div "Undo" at bounding box center [358, 681] width 23 height 9
click at [354, 576] on div "Undo" at bounding box center [358, 681] width 23 height 9
click at [359, 576] on div "Undo" at bounding box center [358, 681] width 23 height 9
click at [355, 576] on div "Undo" at bounding box center [349, 681] width 55 height 22
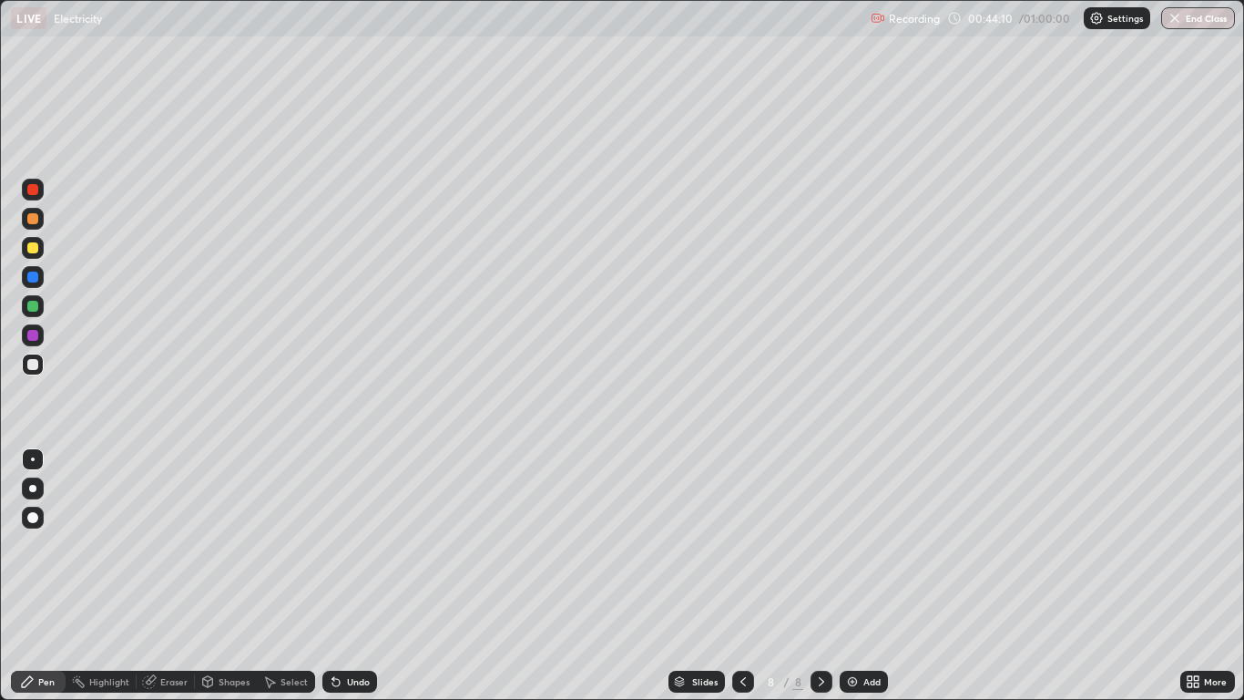
click at [354, 576] on div "Undo" at bounding box center [349, 681] width 55 height 22
click at [352, 576] on div "Undo" at bounding box center [349, 681] width 55 height 22
click at [353, 576] on div "Undo" at bounding box center [358, 681] width 23 height 9
click at [350, 576] on div "Undo" at bounding box center [349, 681] width 55 height 22
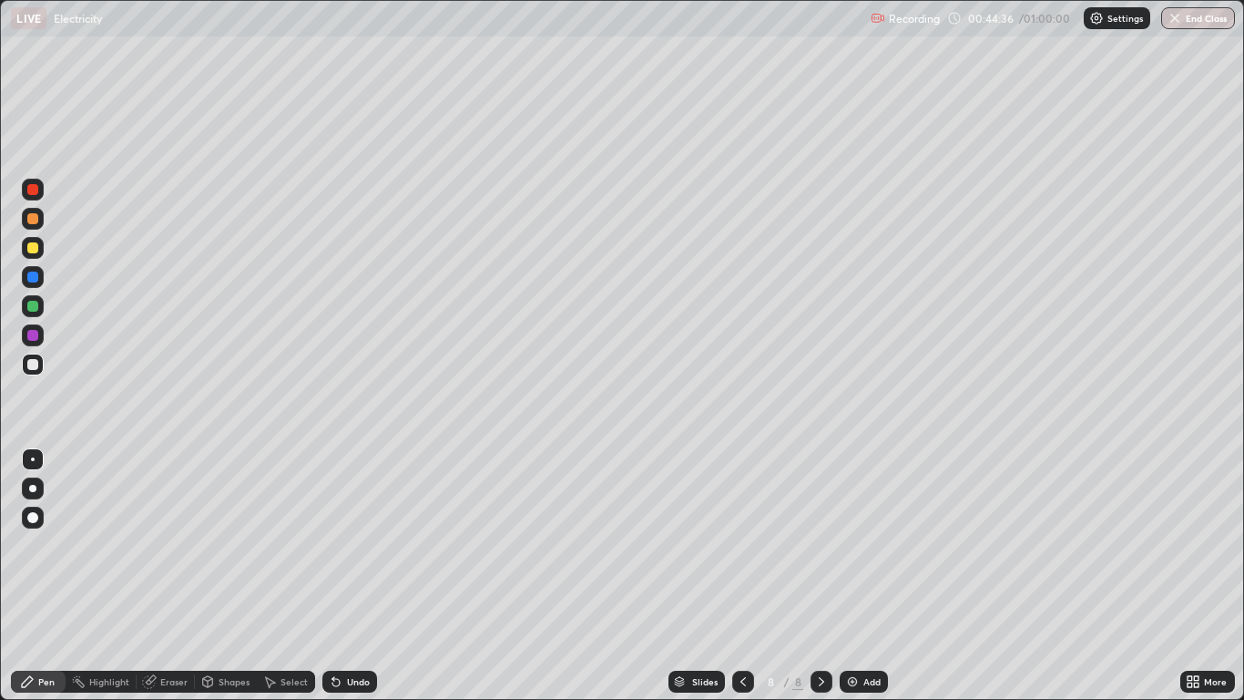
click at [354, 576] on div "Undo" at bounding box center [358, 681] width 23 height 9
click at [361, 576] on div "Undo" at bounding box center [358, 681] width 23 height 9
click at [34, 364] on div at bounding box center [32, 364] width 11 height 11
click at [34, 248] on div at bounding box center [32, 247] width 11 height 11
click at [166, 576] on div "Eraser" at bounding box center [173, 681] width 27 height 9
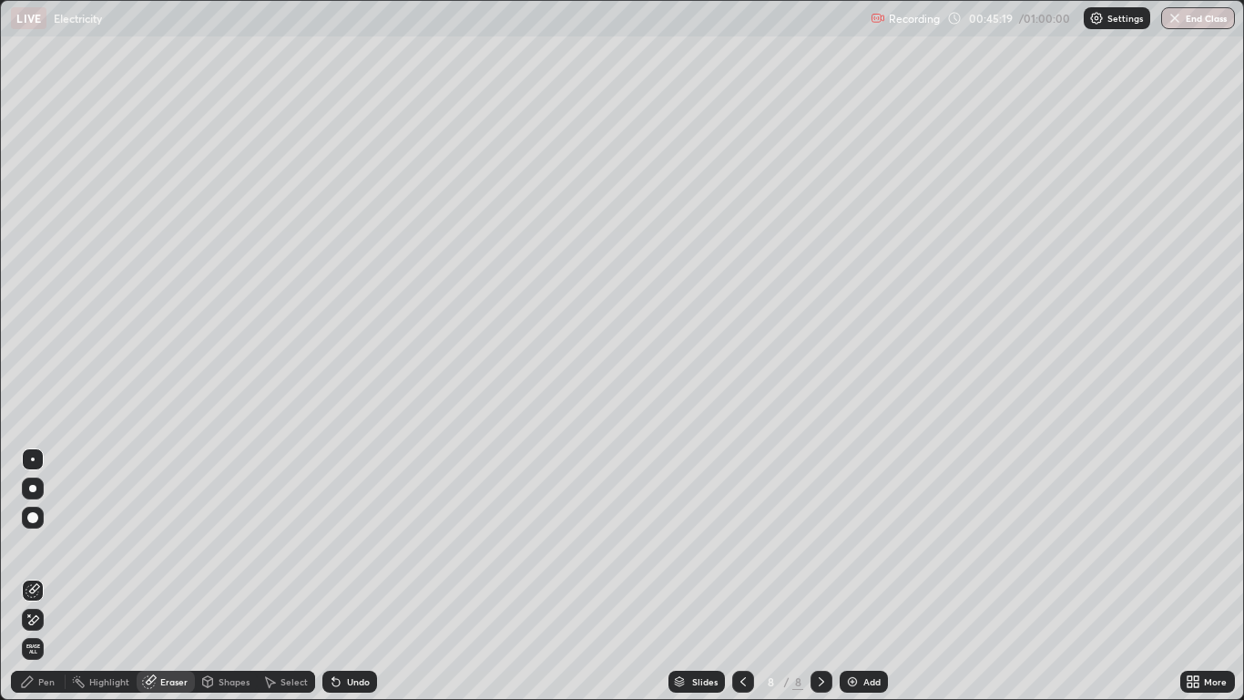
click at [36, 576] on icon at bounding box center [33, 619] width 15 height 15
click at [41, 576] on div "Pen" at bounding box center [46, 681] width 16 height 9
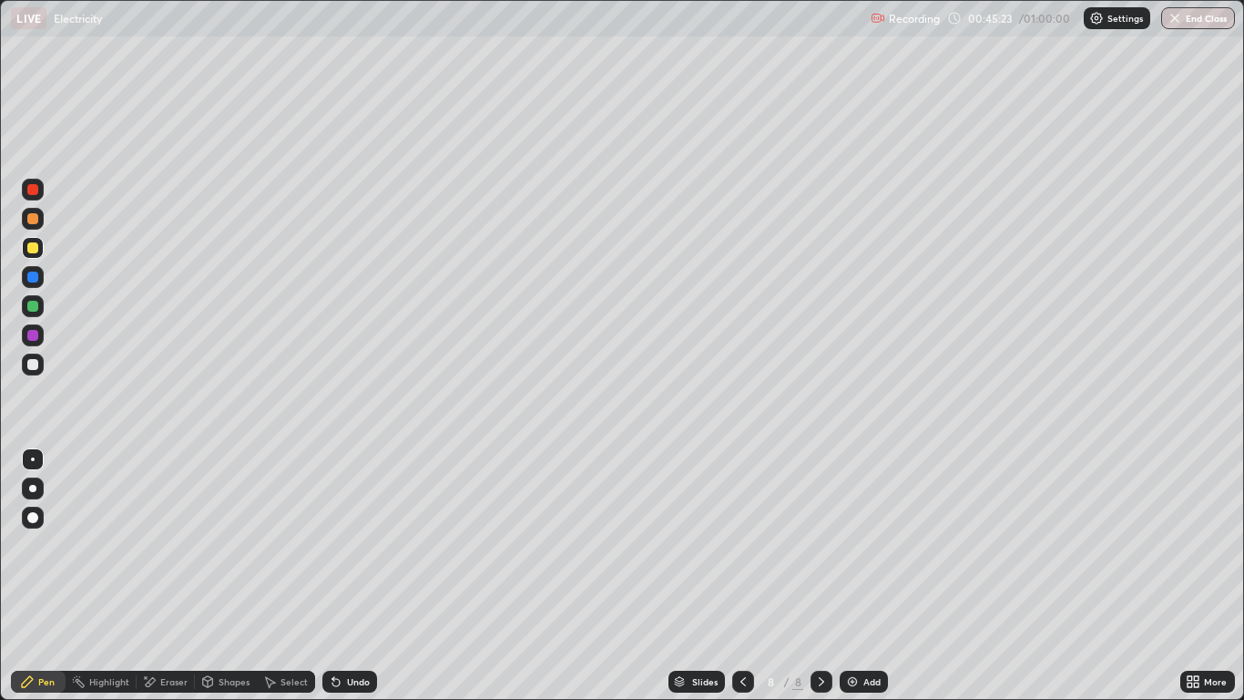
click at [39, 250] on div at bounding box center [33, 248] width 22 height 22
click at [857, 576] on img at bounding box center [852, 681] width 15 height 15
click at [34, 251] on div at bounding box center [32, 247] width 11 height 11
click at [34, 189] on div at bounding box center [32, 189] width 11 height 11
click at [36, 278] on div at bounding box center [32, 276] width 11 height 11
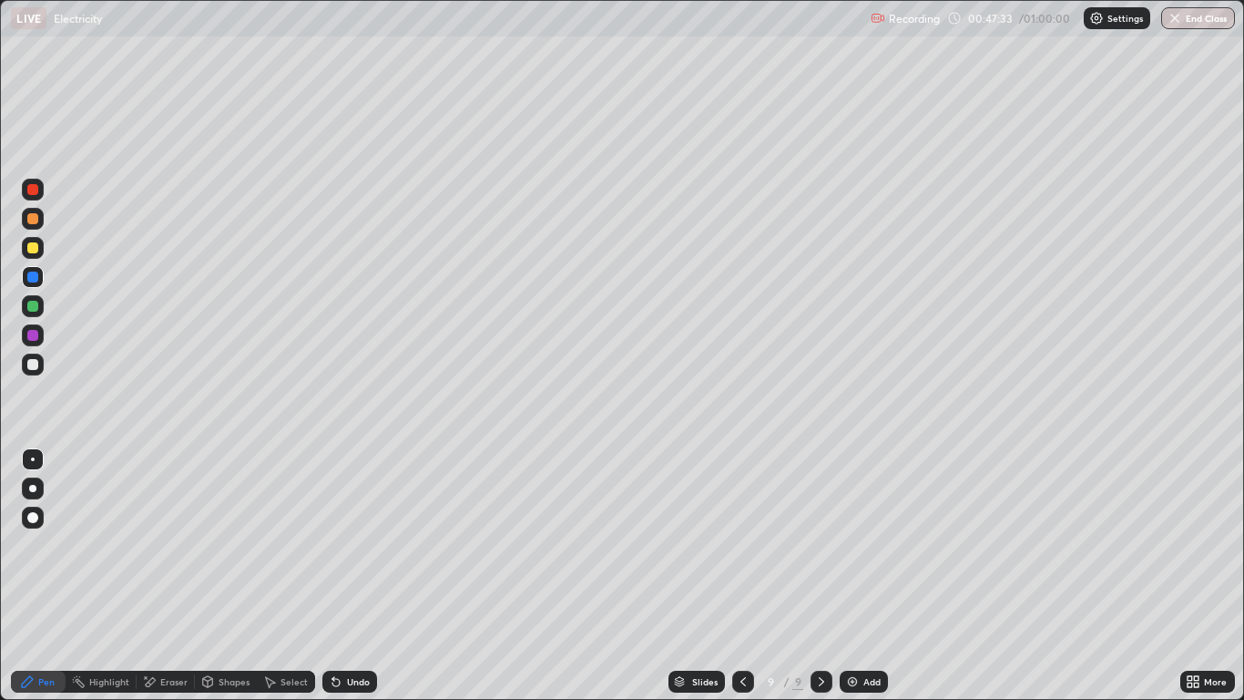
click at [37, 246] on div at bounding box center [32, 247] width 11 height 11
click at [31, 281] on div at bounding box center [32, 276] width 11 height 11
click at [31, 353] on div at bounding box center [33, 364] width 22 height 22
click at [34, 335] on div at bounding box center [32, 335] width 11 height 11
click at [36, 314] on div at bounding box center [33, 306] width 22 height 22
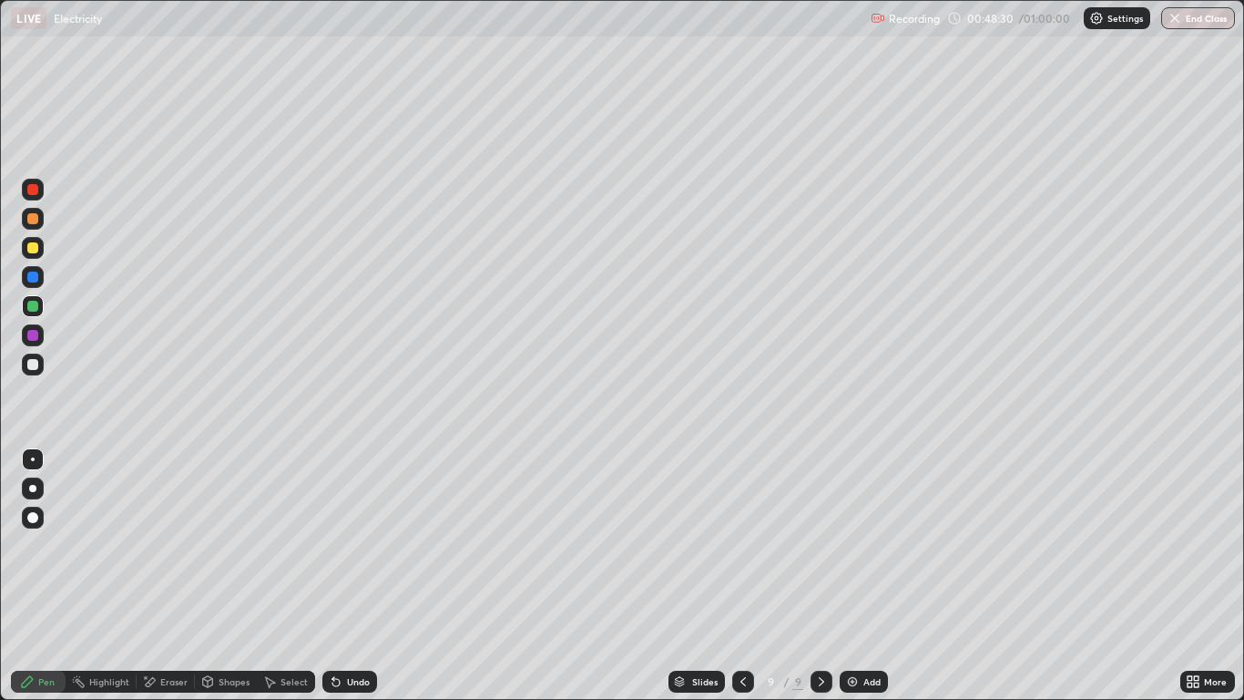
click at [39, 226] on div at bounding box center [33, 219] width 22 height 22
click at [34, 365] on div at bounding box center [32, 364] width 11 height 11
click at [37, 307] on div at bounding box center [32, 306] width 11 height 11
click at [33, 279] on div at bounding box center [32, 276] width 11 height 11
click at [742, 576] on icon at bounding box center [743, 681] width 15 height 15
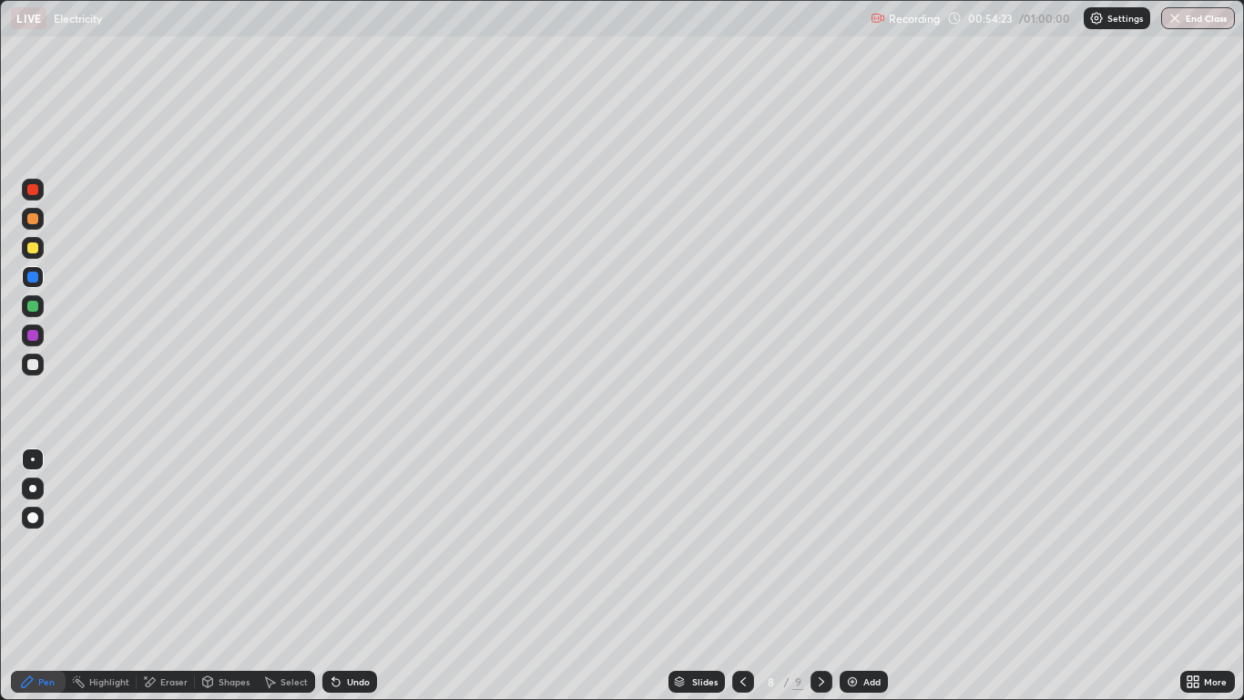
click at [831, 576] on div at bounding box center [822, 681] width 22 height 22
click at [1189, 23] on button "End Class" at bounding box center [1199, 18] width 72 height 22
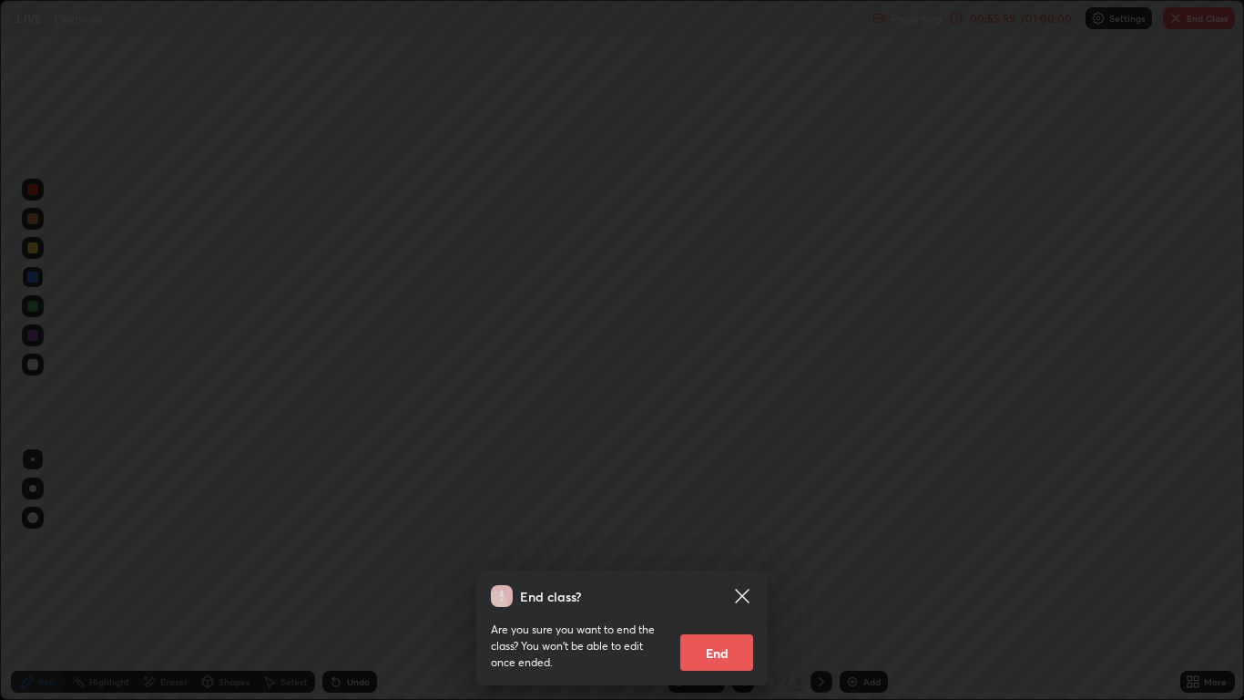
click at [714, 576] on button "End" at bounding box center [716, 652] width 73 height 36
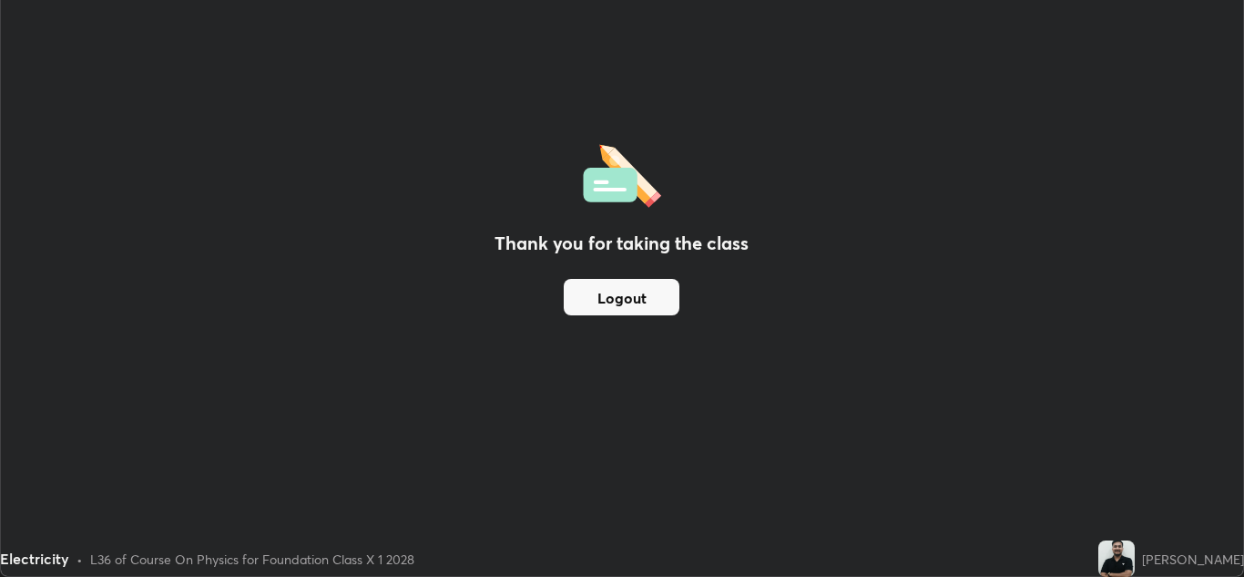
scroll to position [90507, 89839]
